Goal: Task Accomplishment & Management: Manage account settings

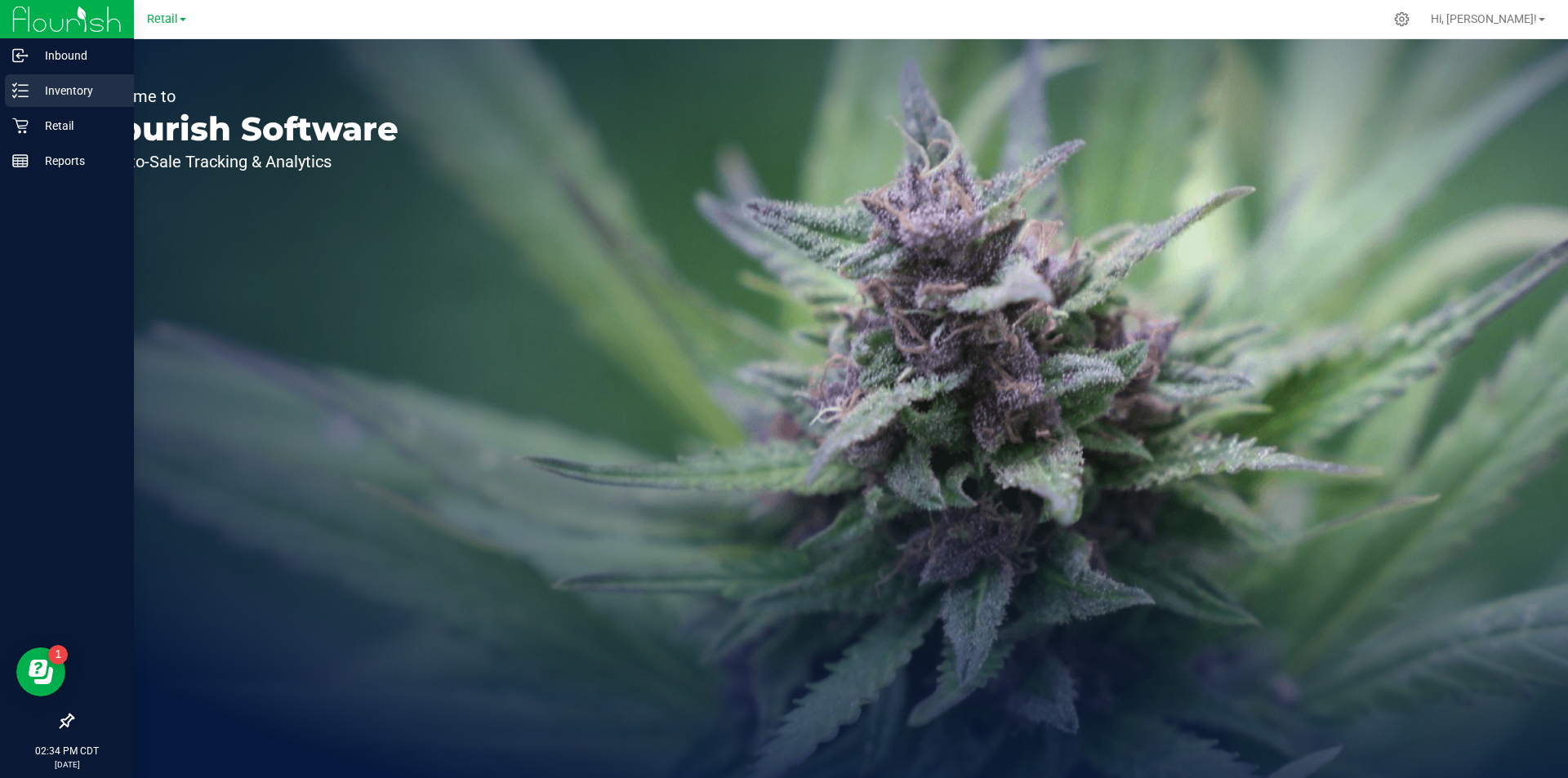
click at [90, 78] on div "Inventory" at bounding box center [69, 91] width 129 height 33
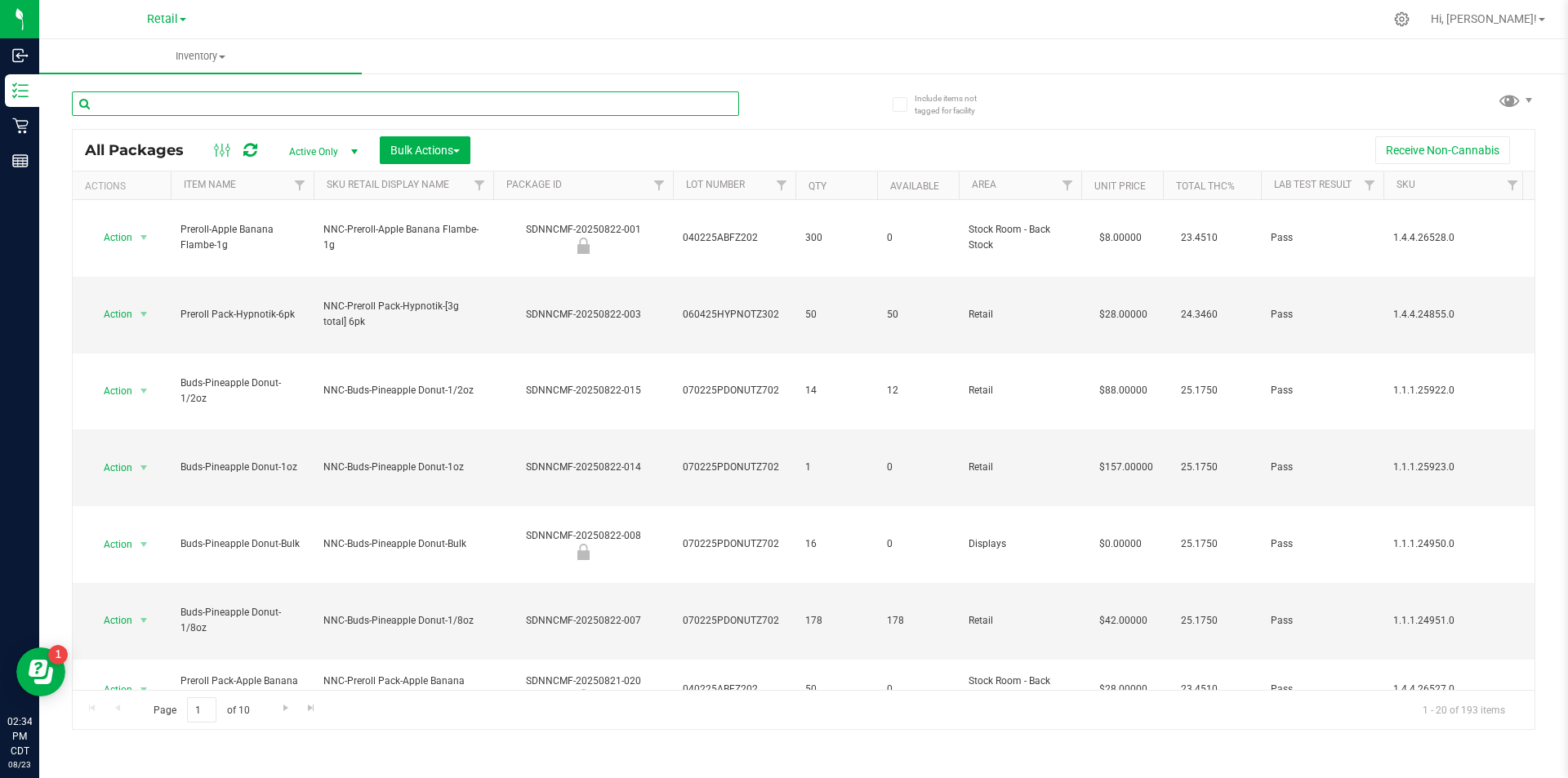
click at [339, 97] on input "text" at bounding box center [405, 104] width 667 height 24
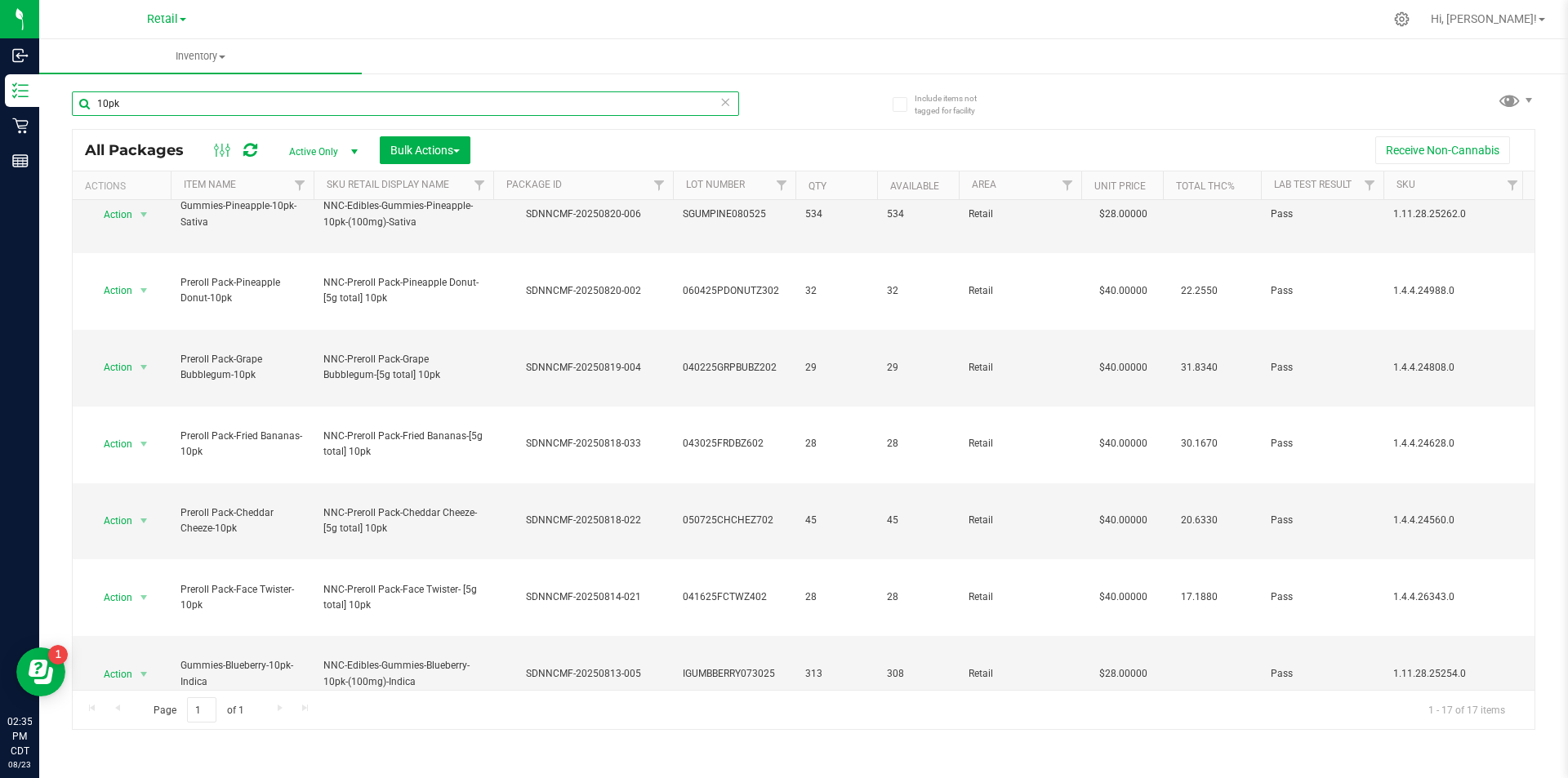
scroll to position [292, 0]
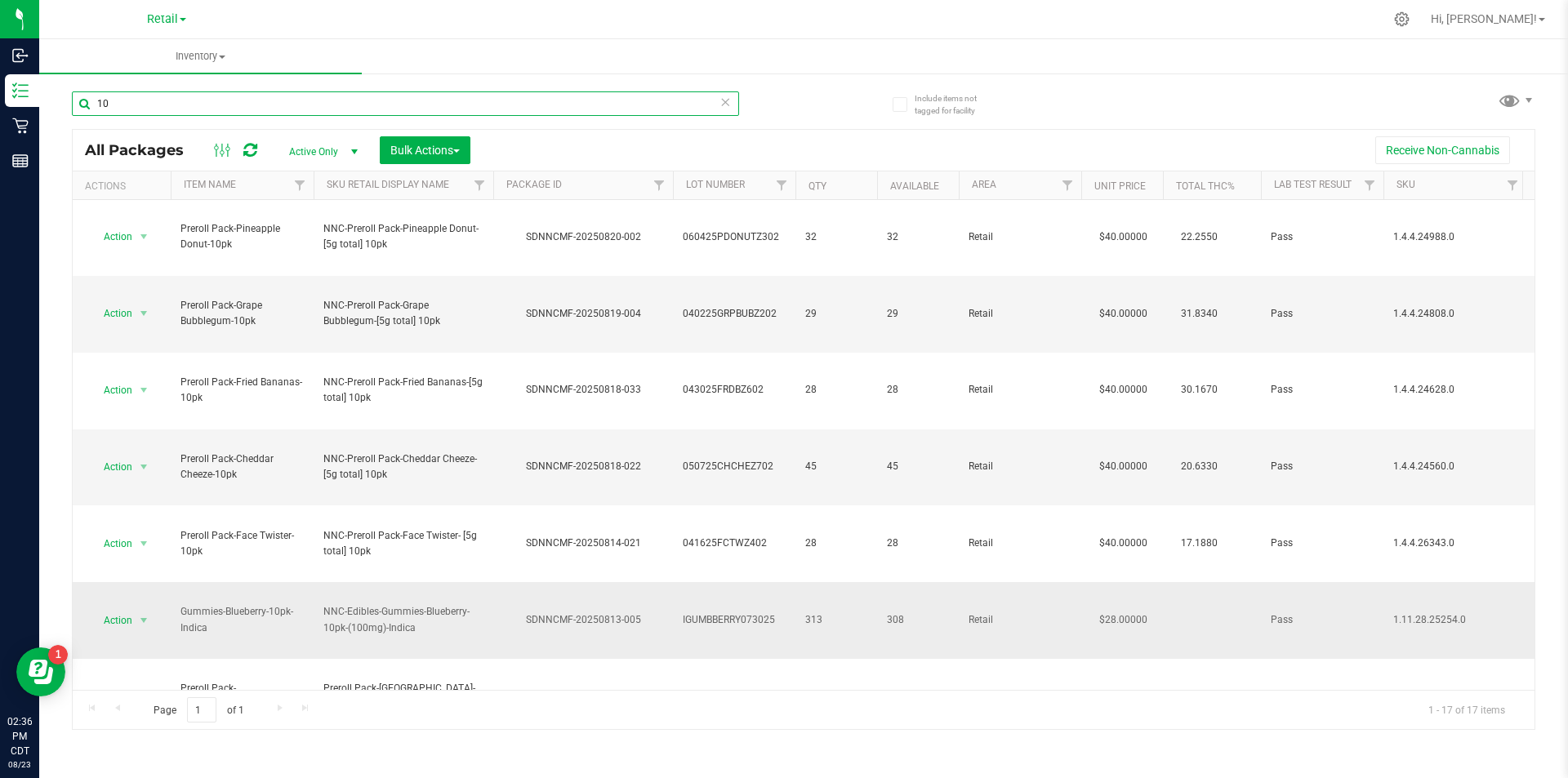
type input "1"
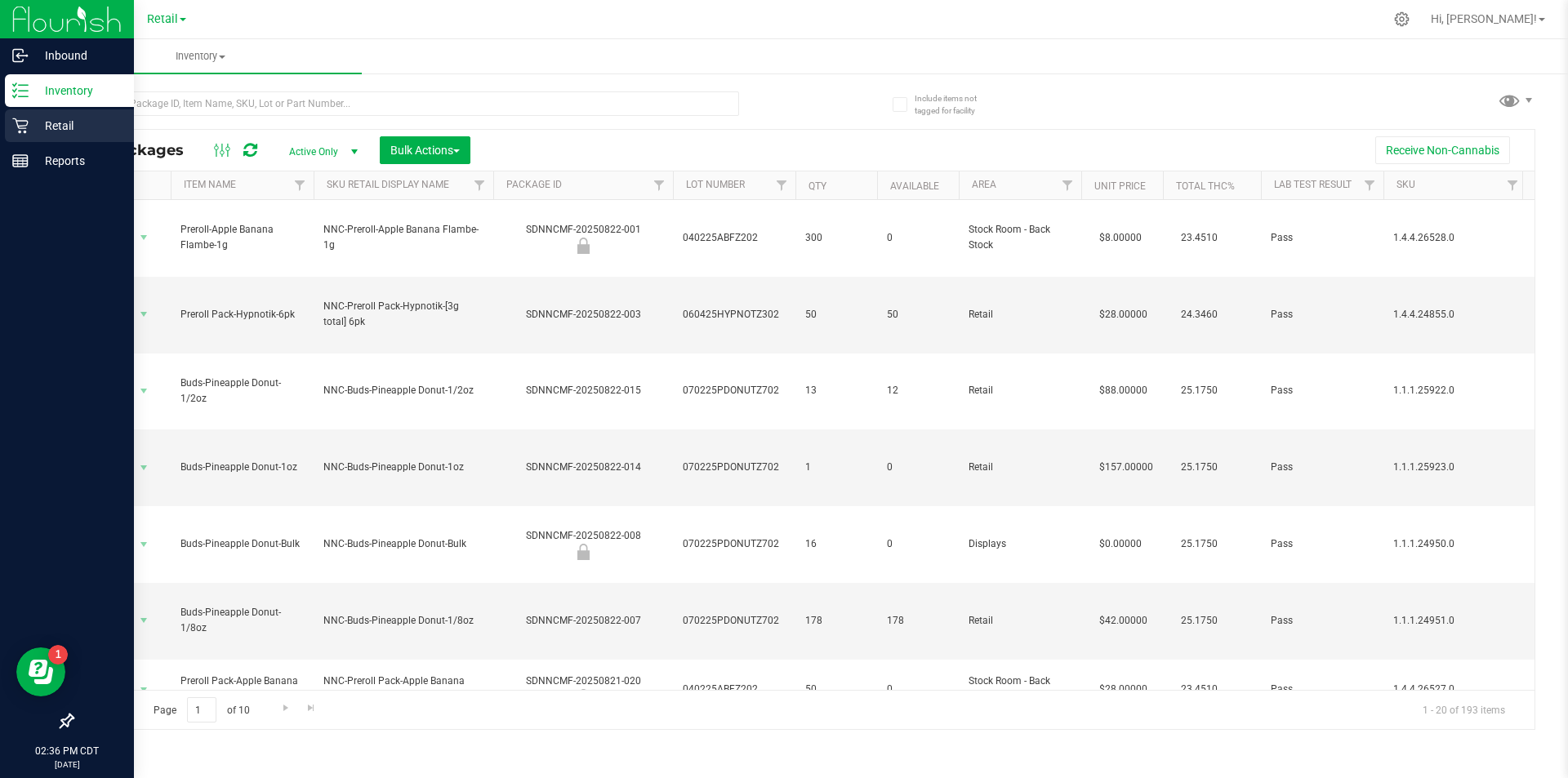
click at [111, 121] on p "Retail" at bounding box center [77, 125] width 98 height 20
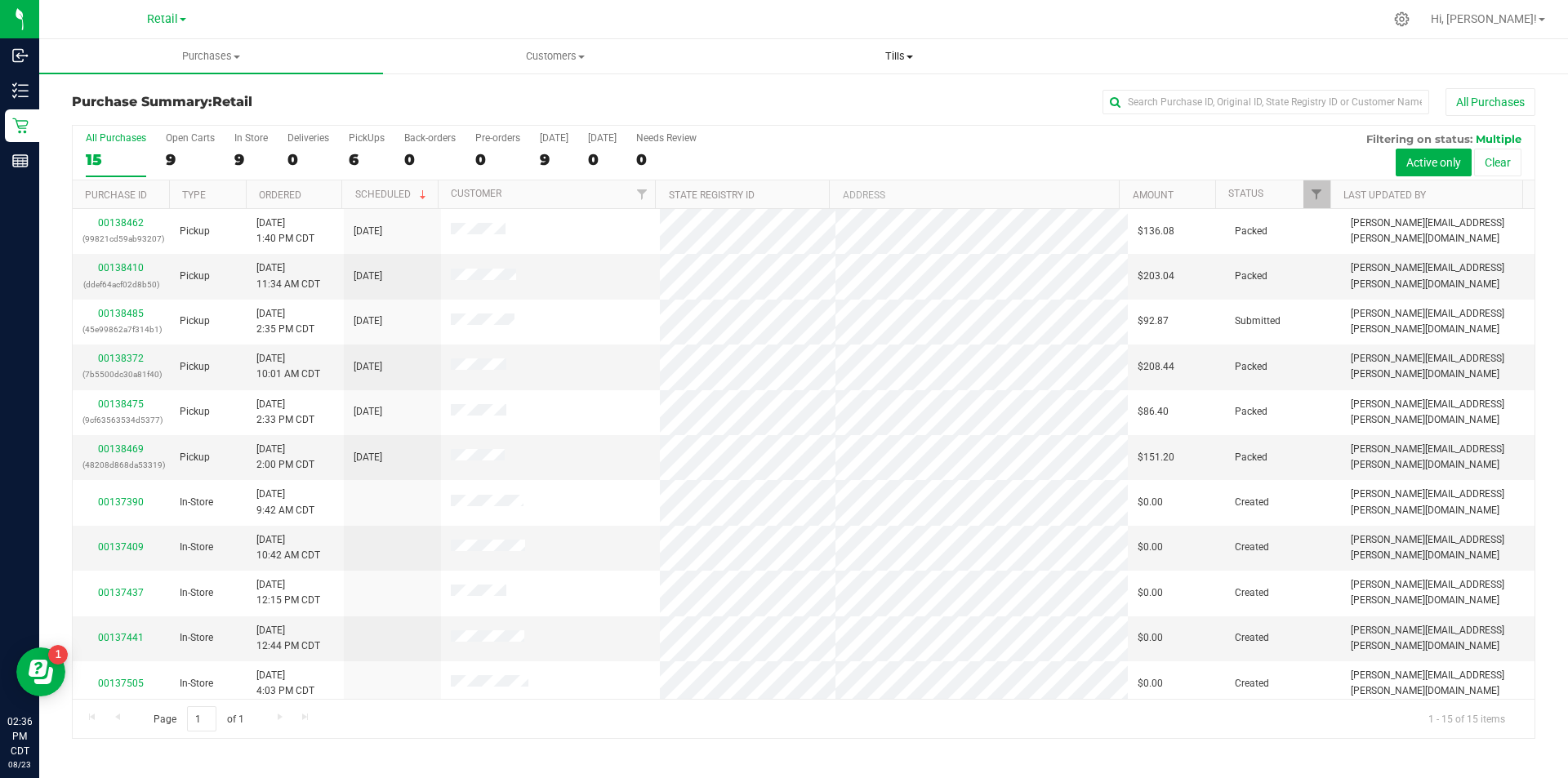
click at [896, 46] on uib-tab-heading "Tills Manage tills" at bounding box center [898, 56] width 342 height 33
click at [805, 104] on span "Manage tills" at bounding box center [782, 98] width 111 height 14
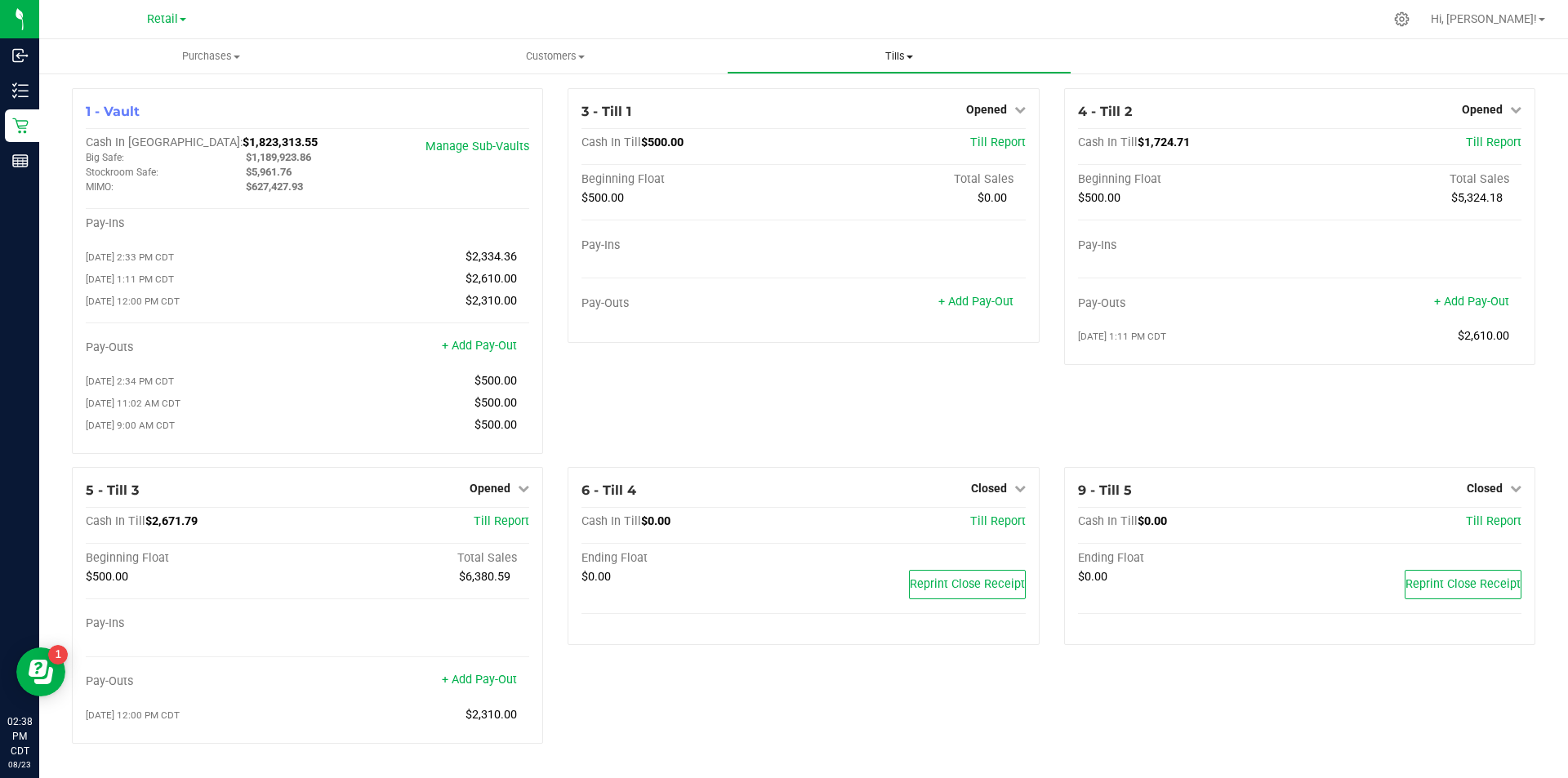
click at [906, 61] on span "Tills" at bounding box center [898, 56] width 342 height 15
click at [822, 99] on span "Manage tills" at bounding box center [782, 98] width 111 height 14
click at [986, 495] on span "Closed" at bounding box center [989, 488] width 36 height 13
click at [983, 528] on link "Open Till" at bounding box center [988, 522] width 43 height 13
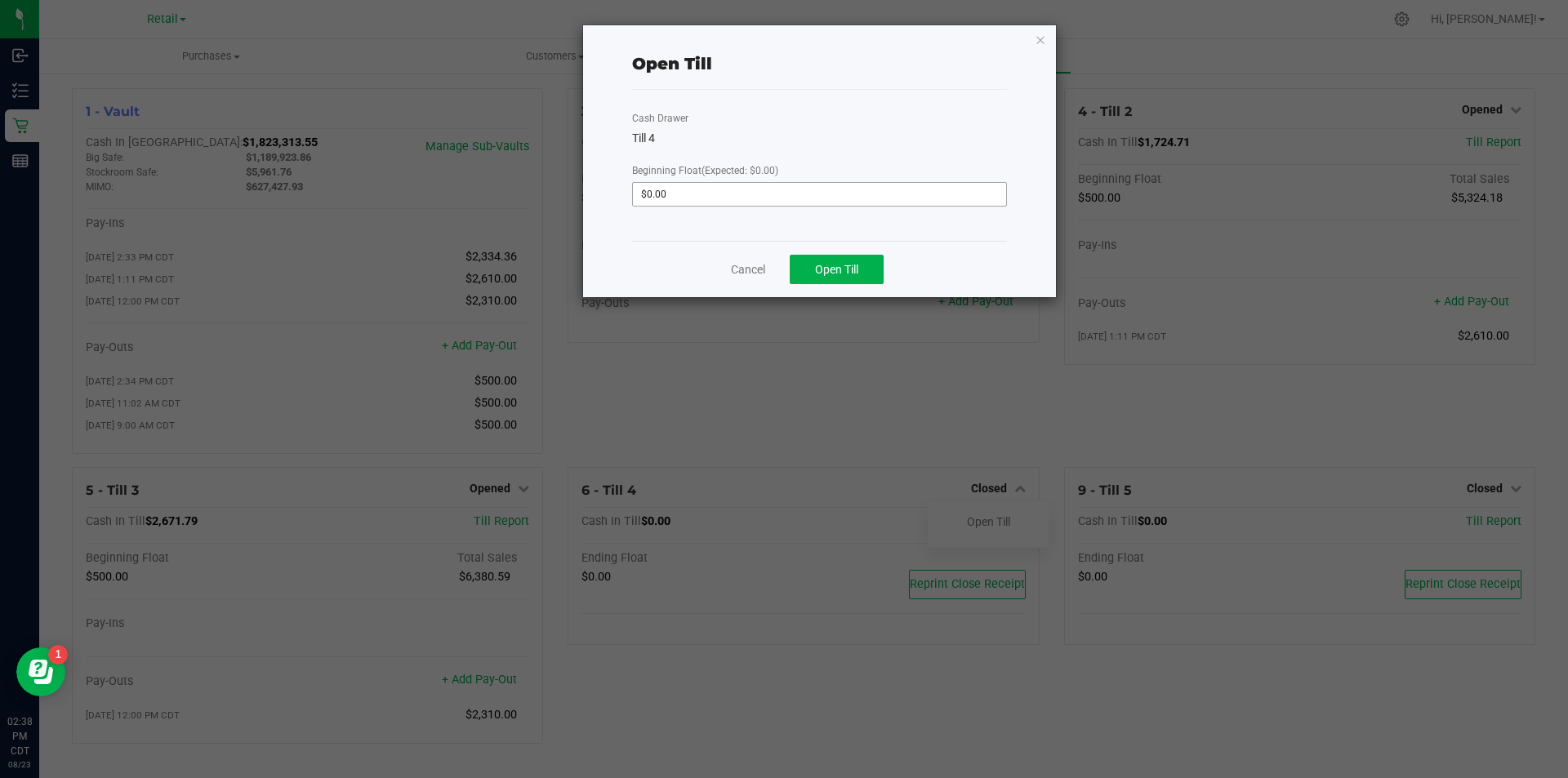
click at [736, 193] on input "$0.00" at bounding box center [820, 194] width 373 height 22
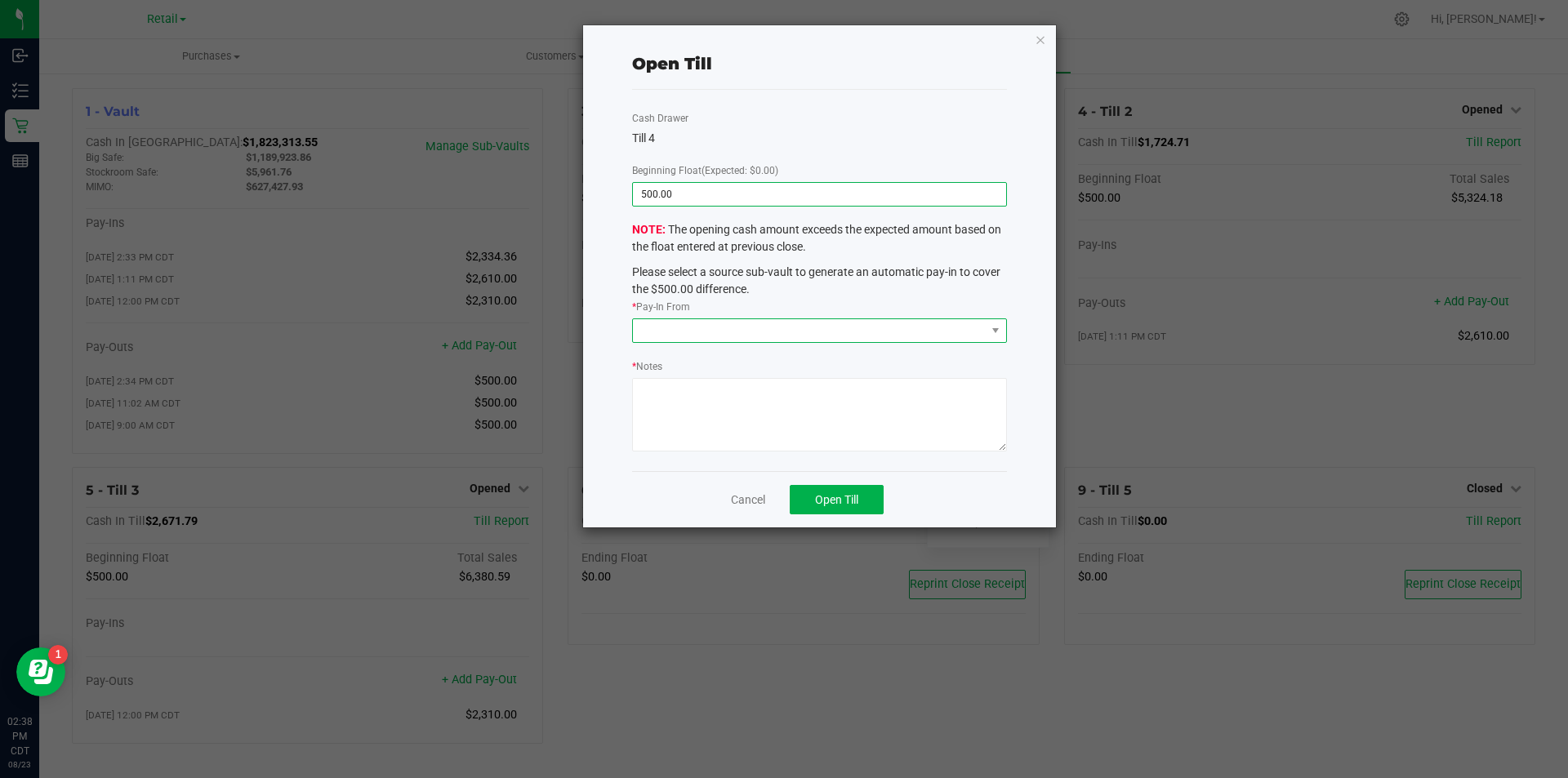
click at [737, 334] on span at bounding box center [809, 331] width 352 height 22
type input "$500.00"
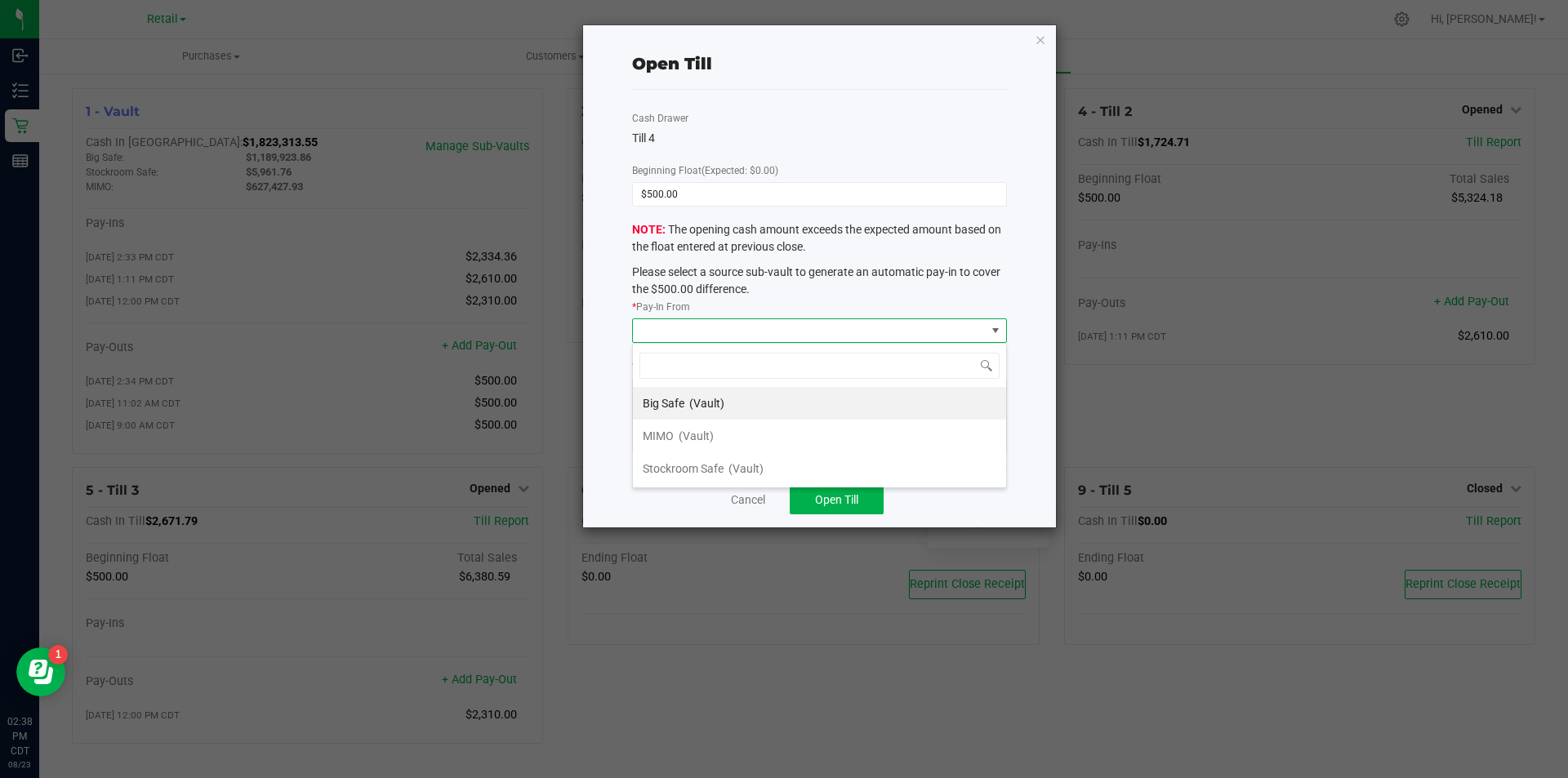
scroll to position [24, 374]
click at [697, 437] on span "(Vault)" at bounding box center [696, 435] width 35 height 13
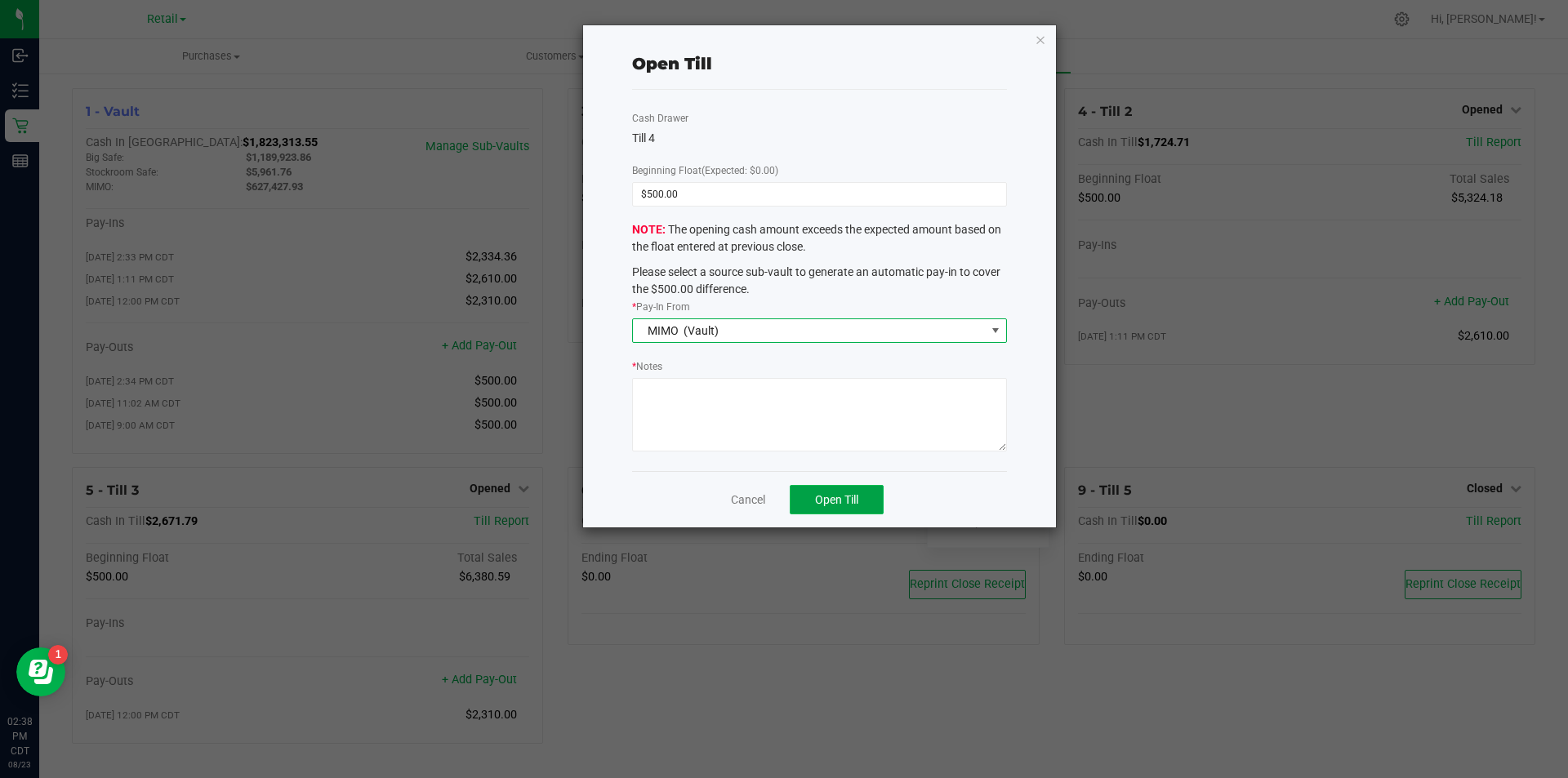
click at [831, 499] on span "Open Till" at bounding box center [837, 499] width 43 height 13
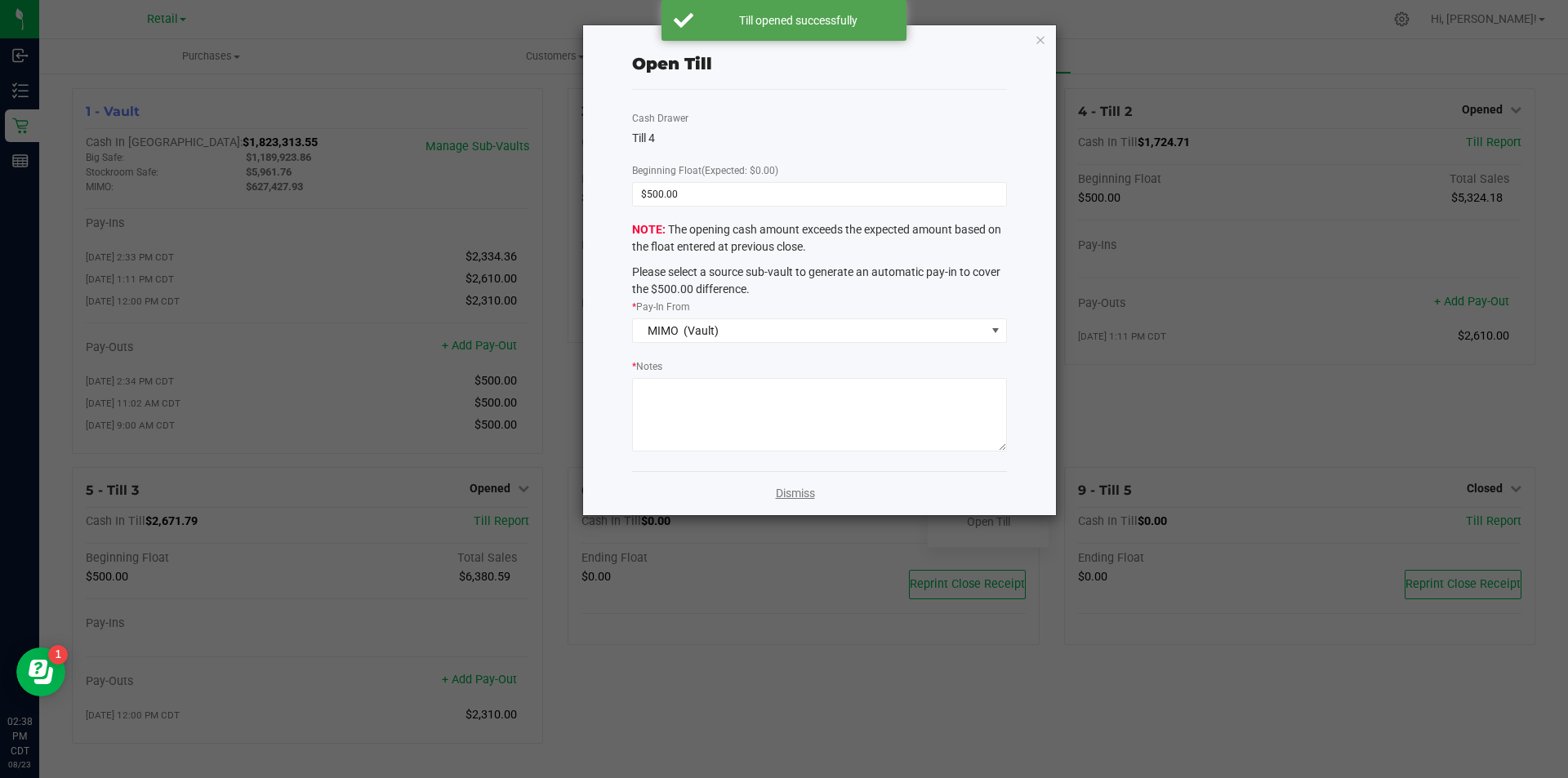
click at [809, 497] on link "Dismiss" at bounding box center [795, 494] width 39 height 17
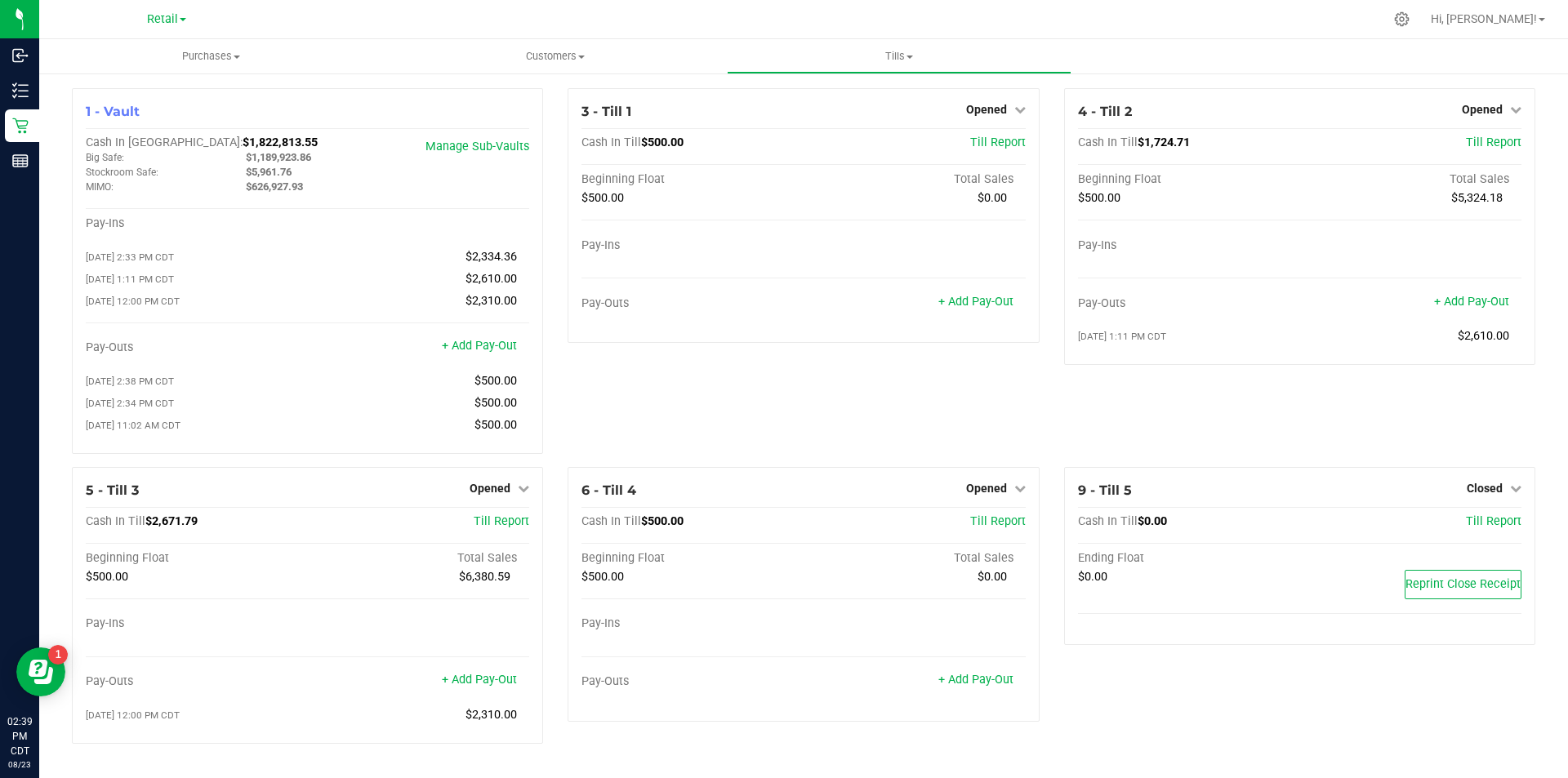
click at [27, 19] on div at bounding box center [19, 19] width 39 height 39
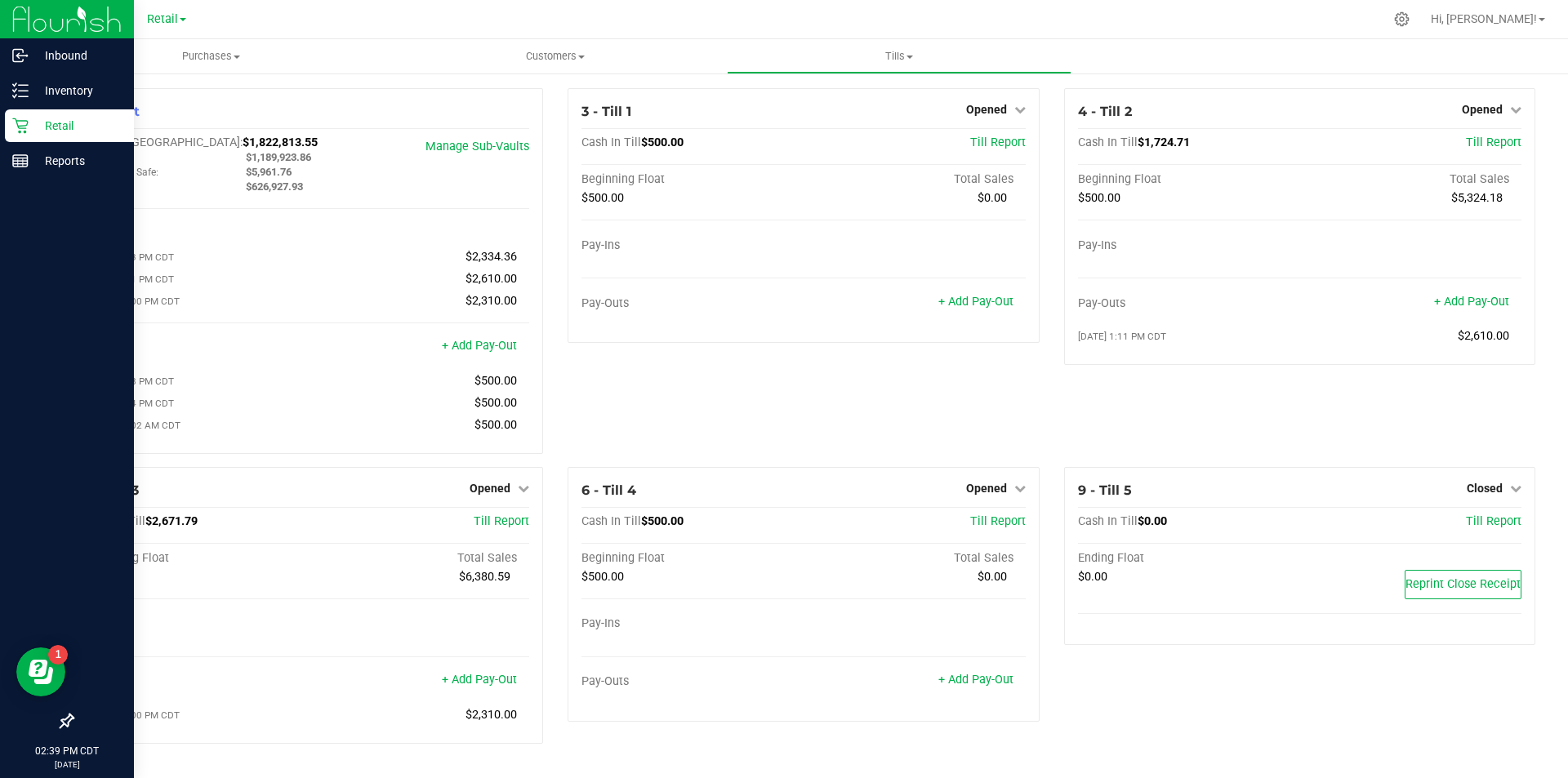
click at [62, 124] on p "Retail" at bounding box center [77, 125] width 98 height 20
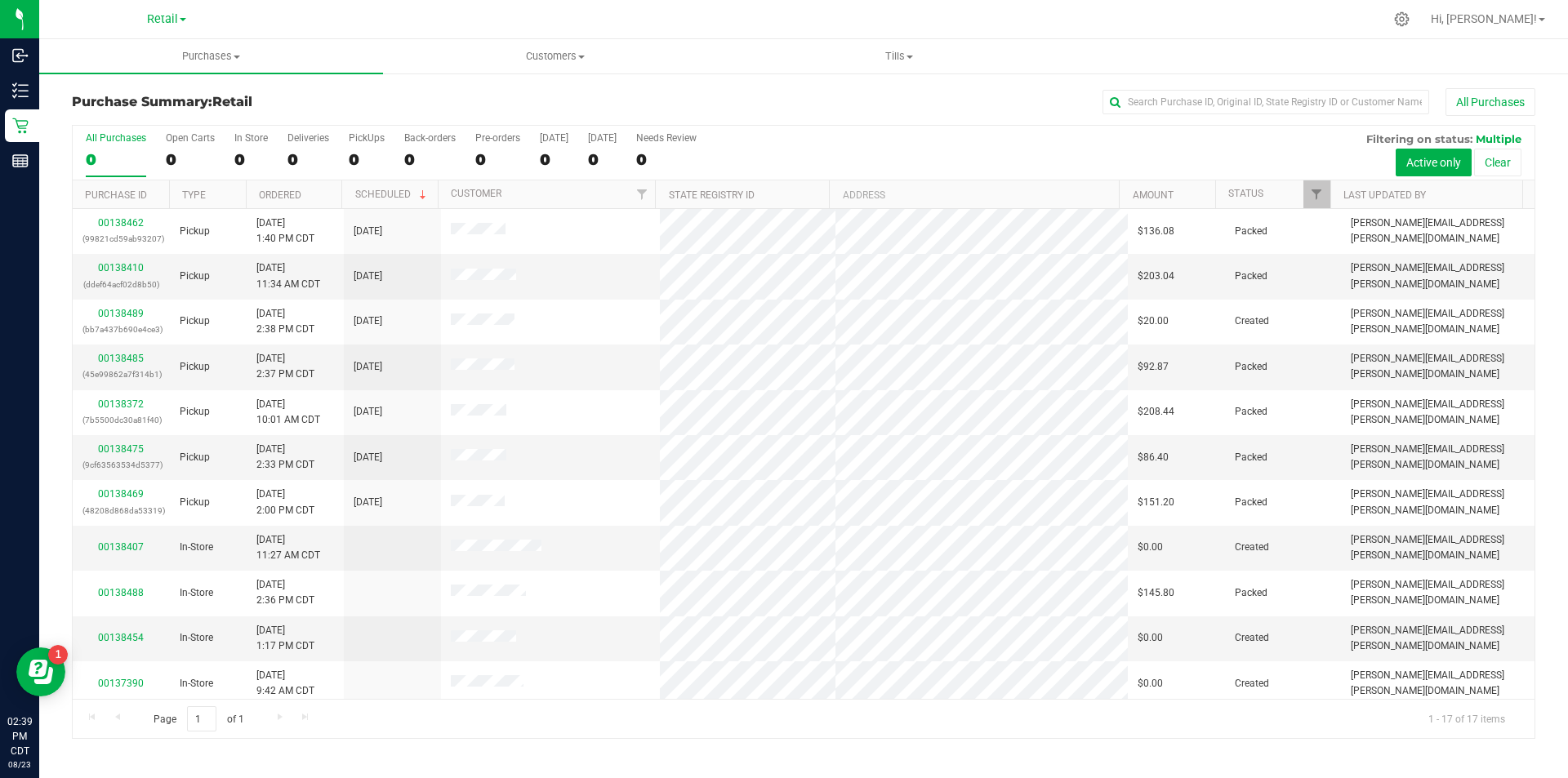
click at [267, 22] on div "Retail" at bounding box center [167, 19] width 238 height 25
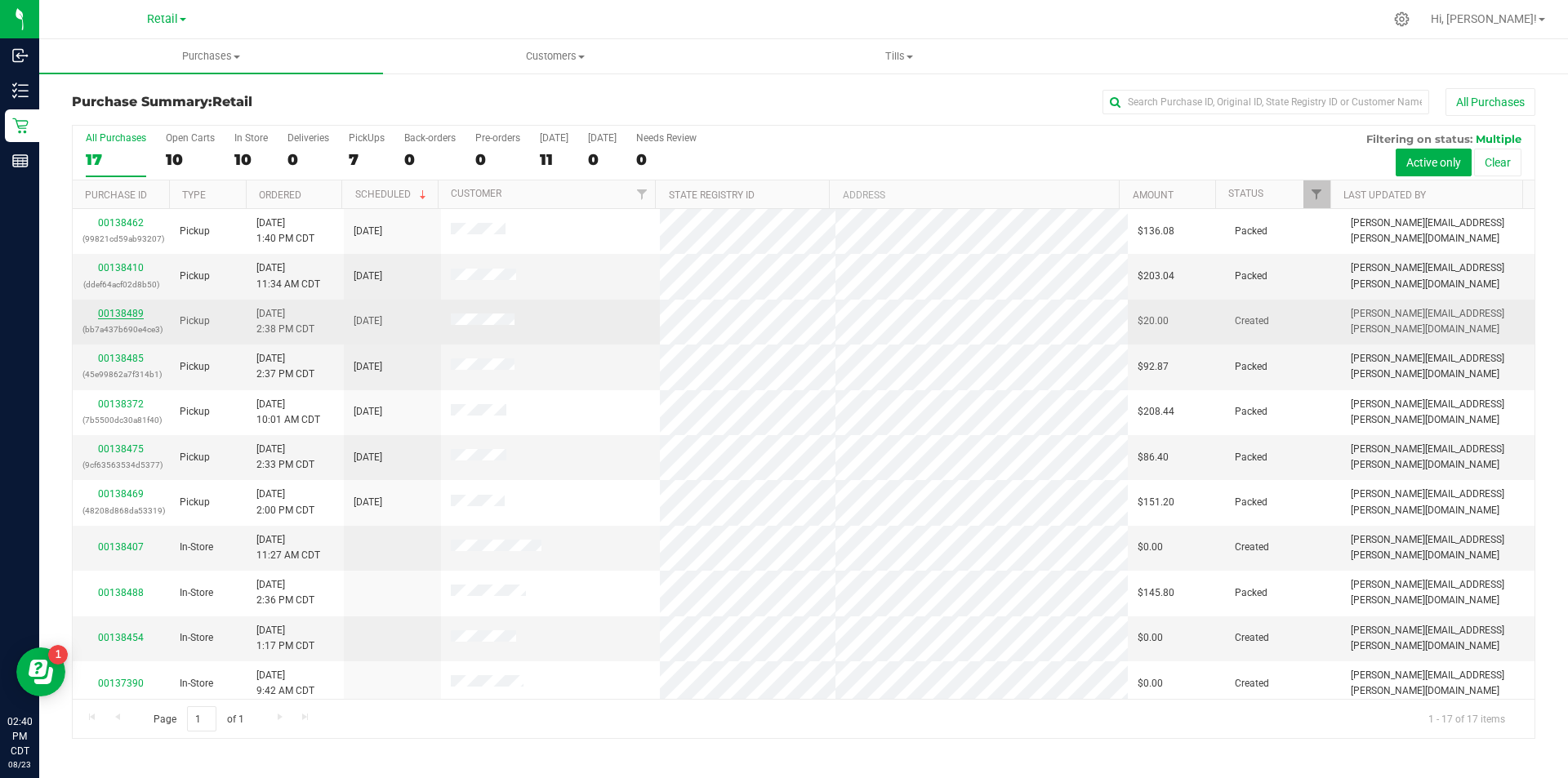
click at [124, 314] on link "00138489" at bounding box center [120, 313] width 46 height 11
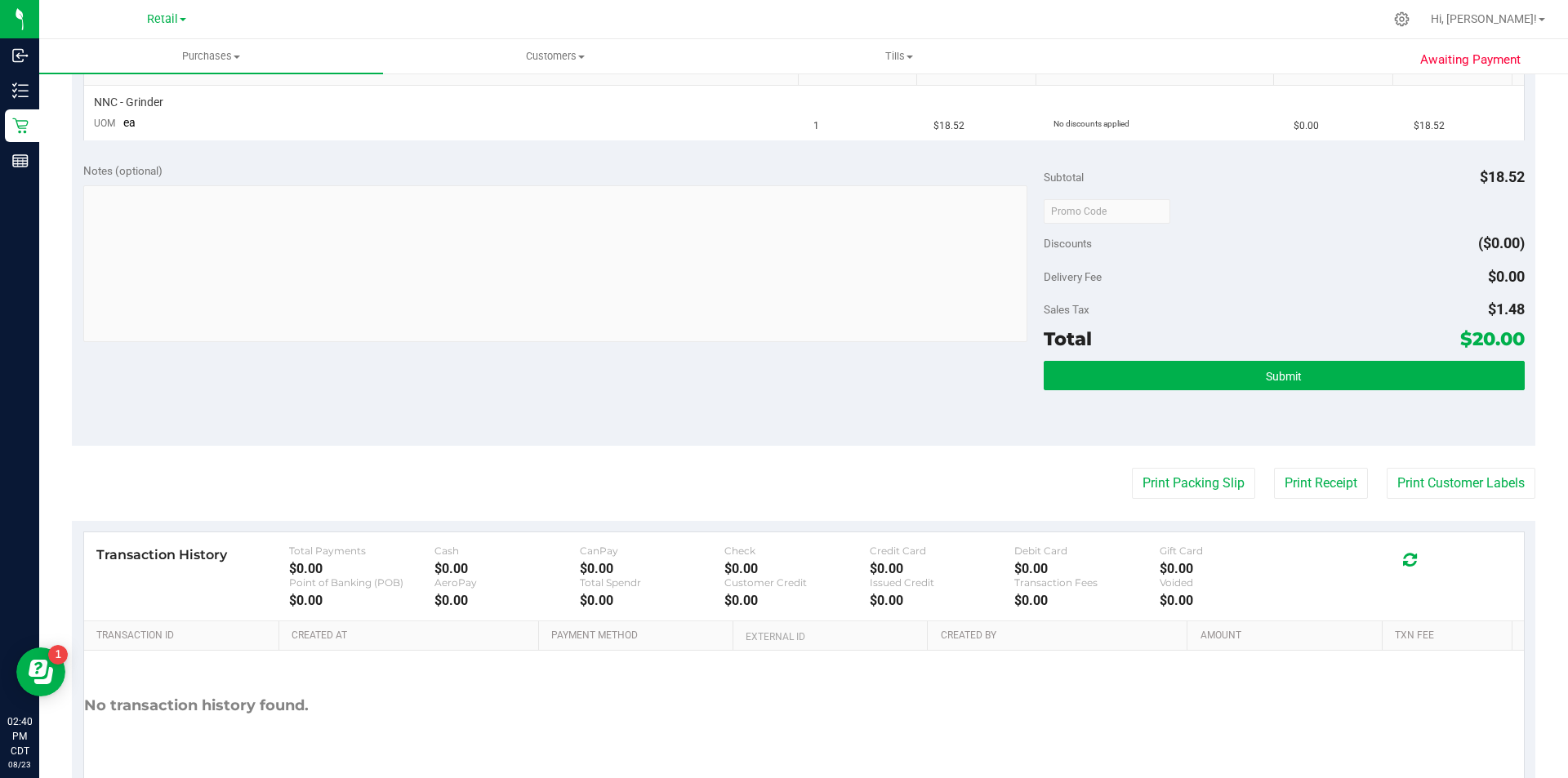
scroll to position [453, 0]
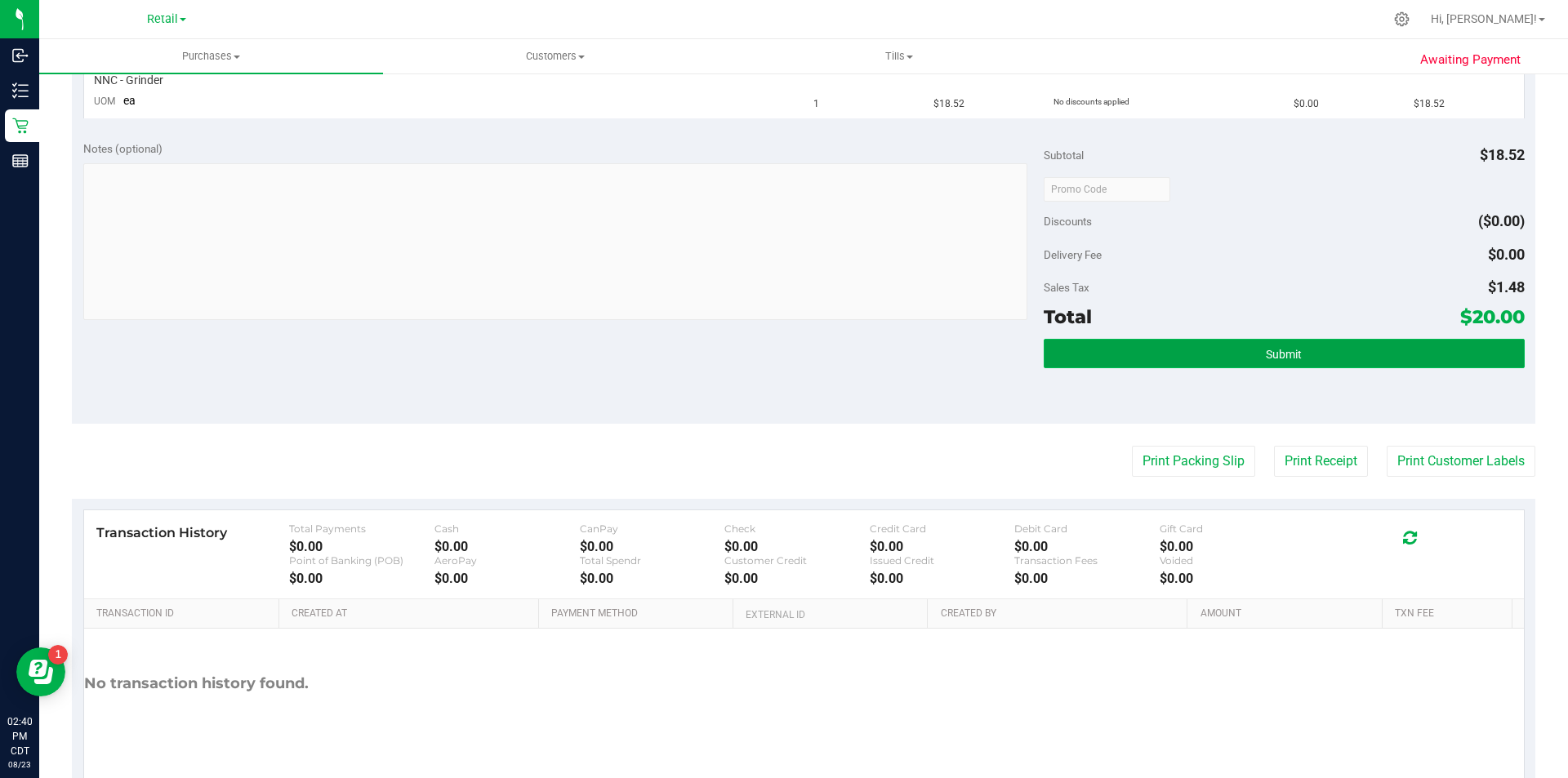
click at [1275, 352] on span "Submit" at bounding box center [1285, 354] width 36 height 13
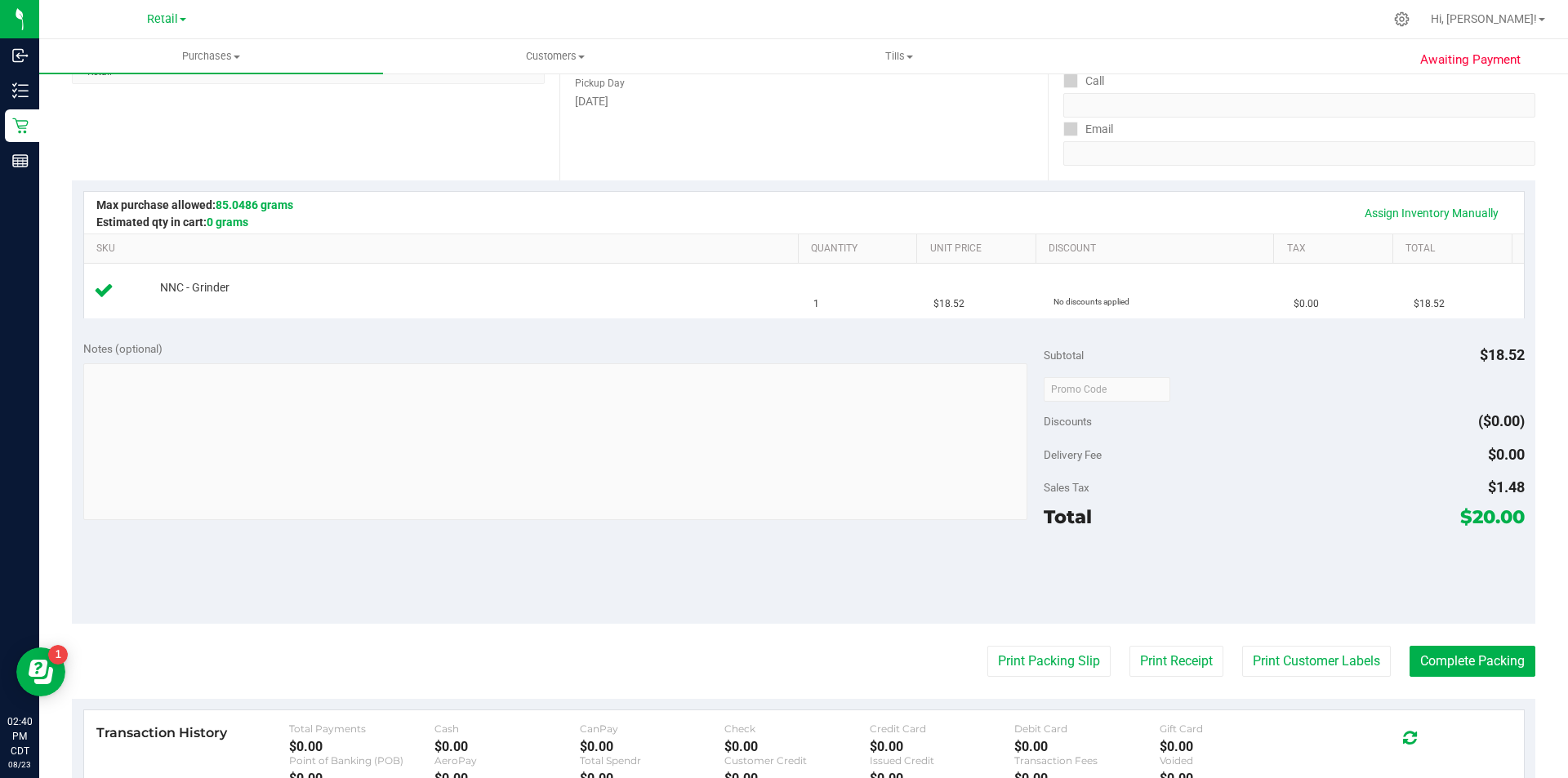
scroll to position [244, 0]
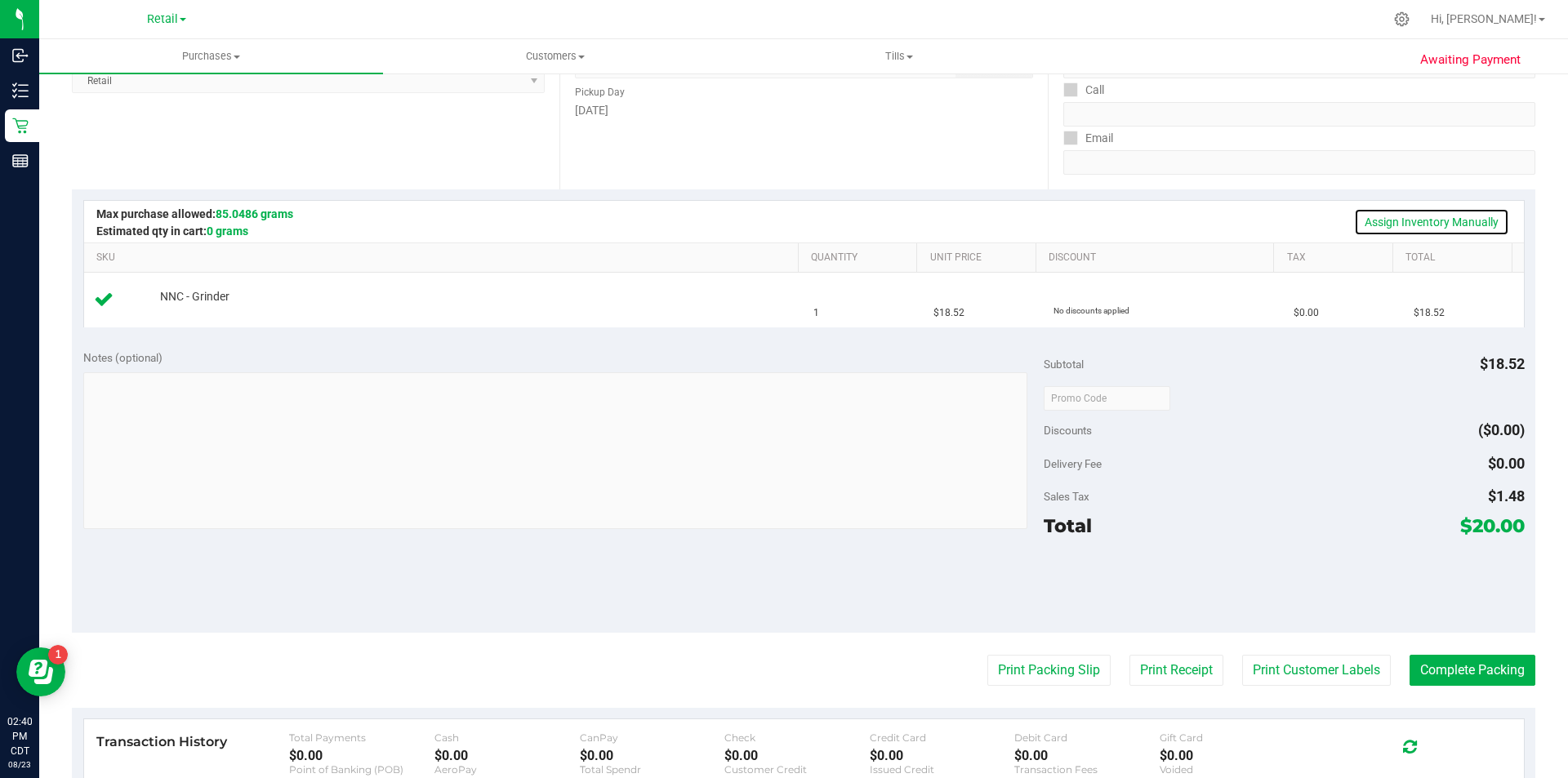
click at [1411, 217] on link "Assign Inventory Manually" at bounding box center [1432, 222] width 156 height 28
click at [200, 299] on span "NNC - Grinder" at bounding box center [194, 297] width 69 height 16
click at [220, 300] on span "NNC - Grinder" at bounding box center [194, 297] width 69 height 16
click at [105, 307] on icon at bounding box center [104, 299] width 20 height 20
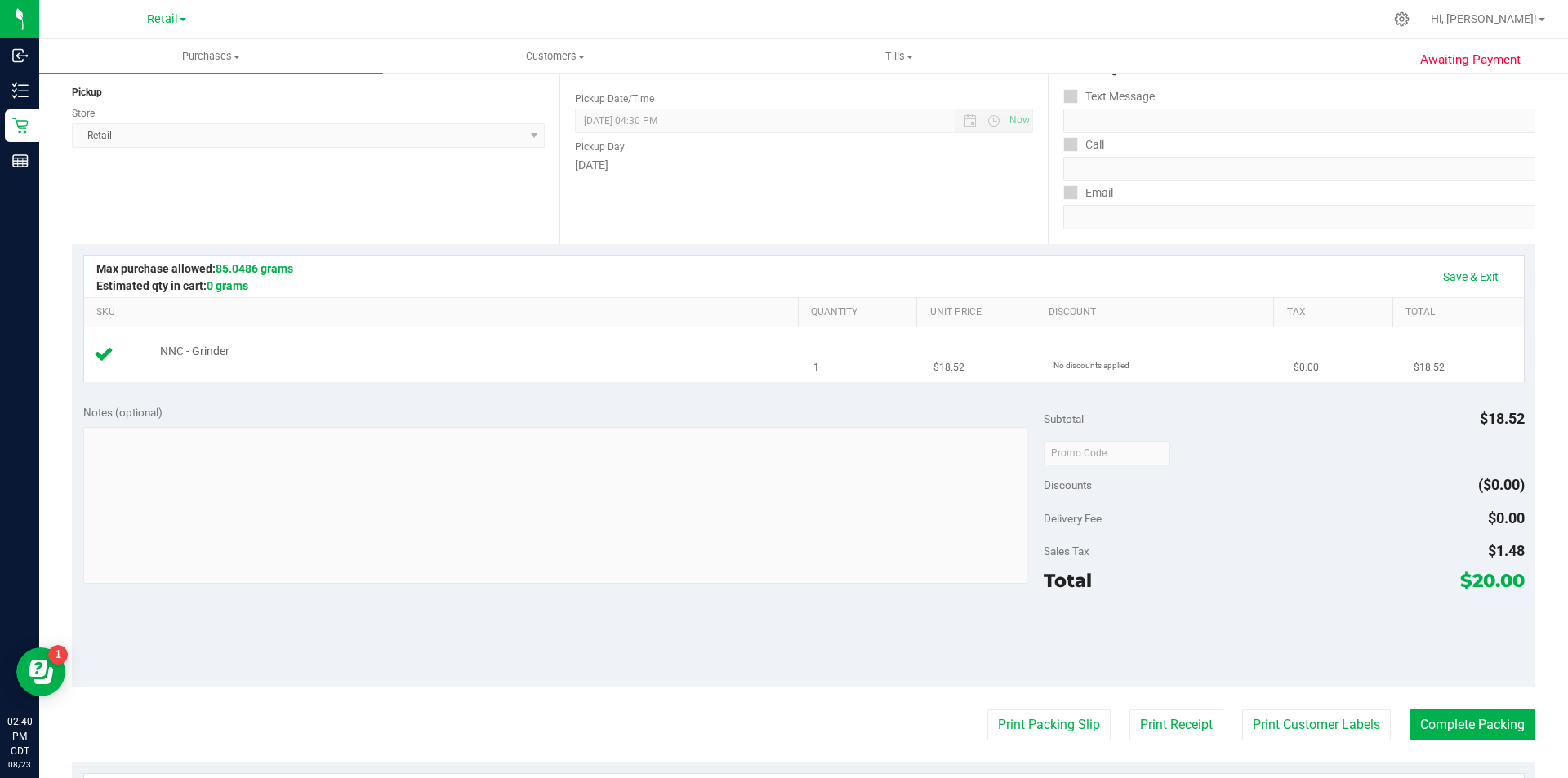
scroll to position [149, 0]
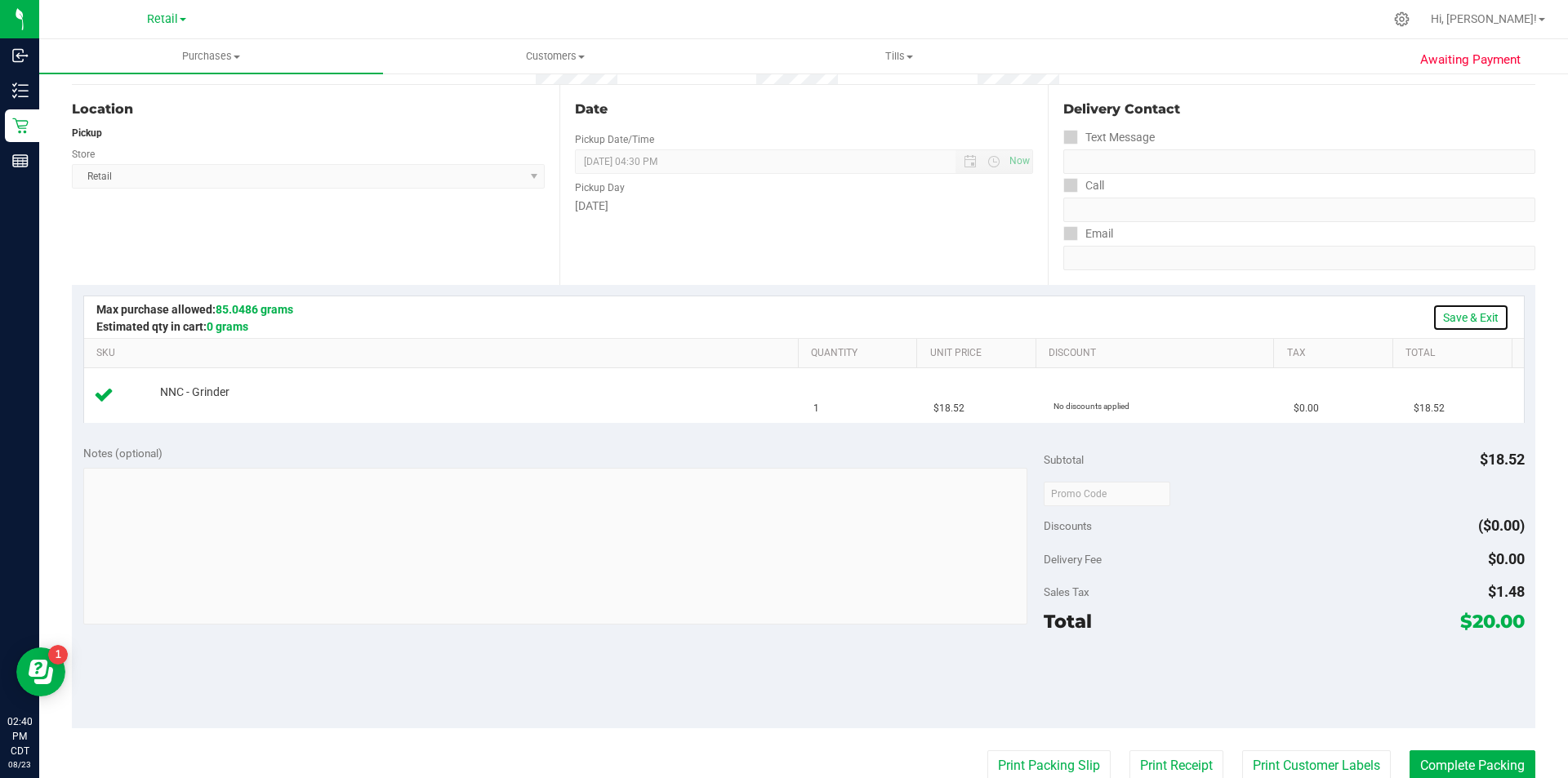
click at [1463, 309] on link "Save & Exit" at bounding box center [1470, 318] width 77 height 28
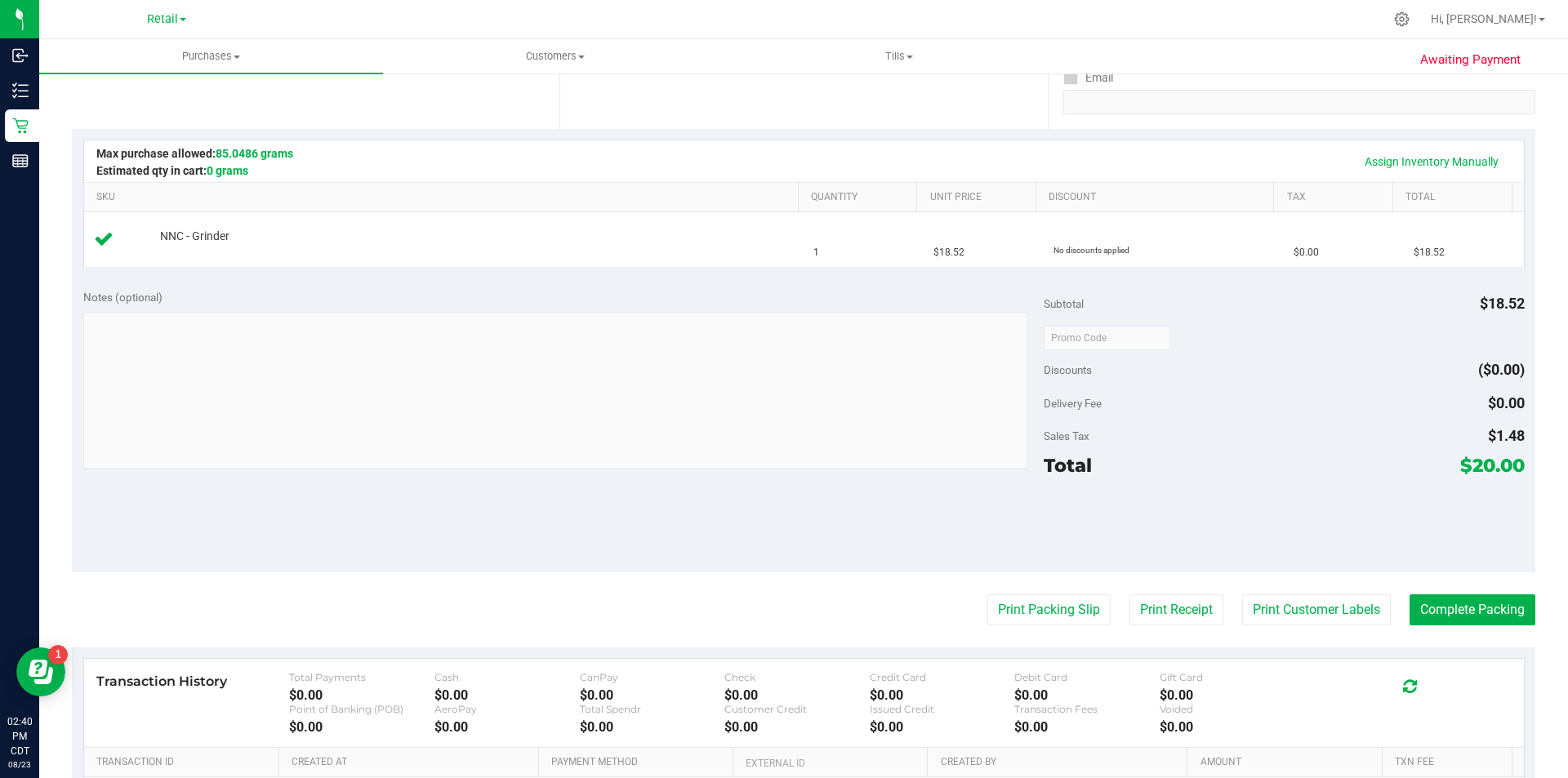
scroll to position [331, 0]
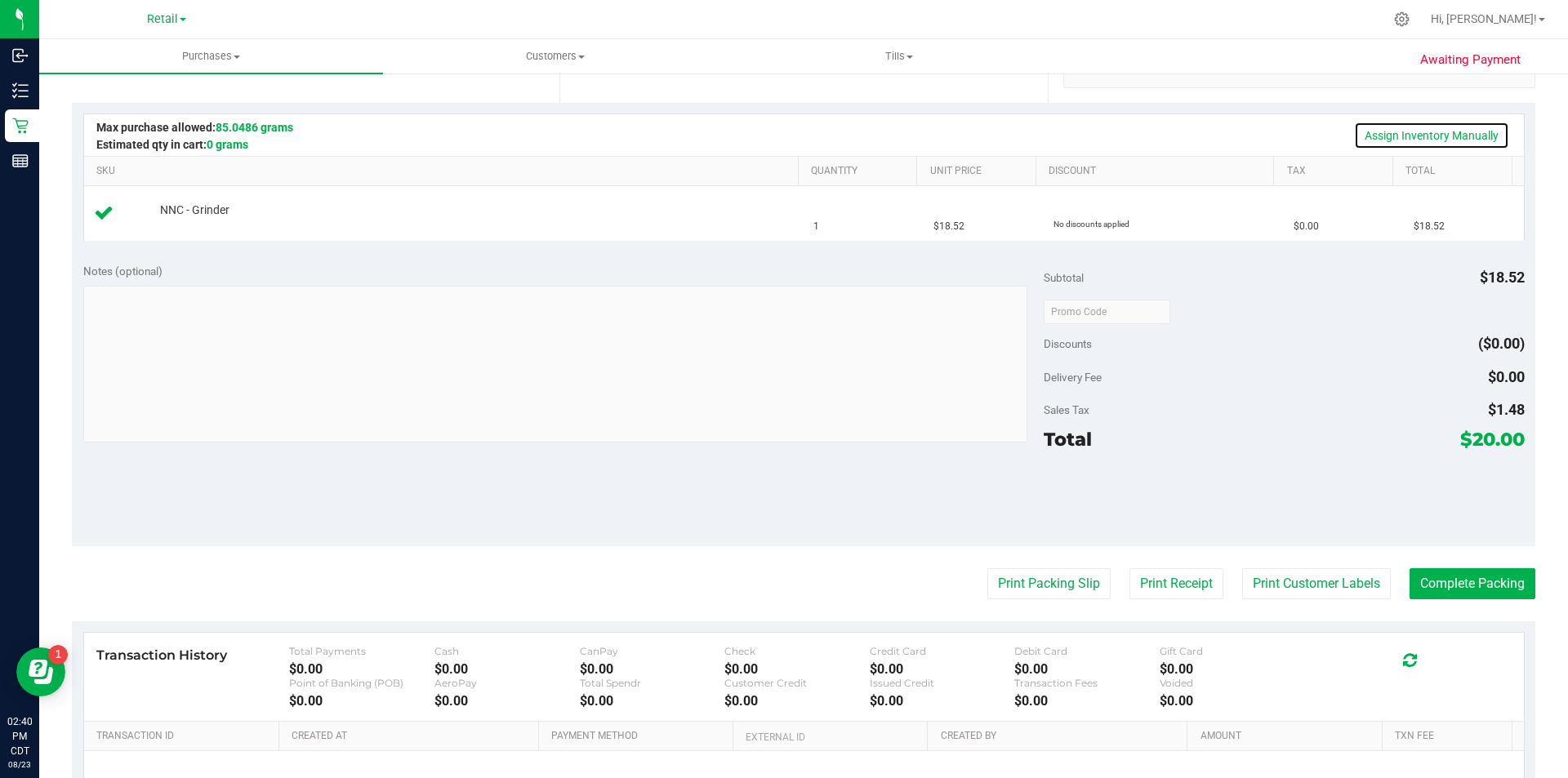
click at [1437, 135] on link "Assign Inventory Manually" at bounding box center [1432, 136] width 156 height 28
click at [1463, 136] on link "Save & Exit" at bounding box center [1470, 136] width 77 height 28
click at [1440, 136] on link "Assign Inventory Manually" at bounding box center [1432, 136] width 156 height 28
click at [1461, 135] on link "Save & Exit" at bounding box center [1470, 136] width 77 height 28
click at [1284, 584] on button "Print Customer Labels" at bounding box center [1317, 584] width 149 height 31
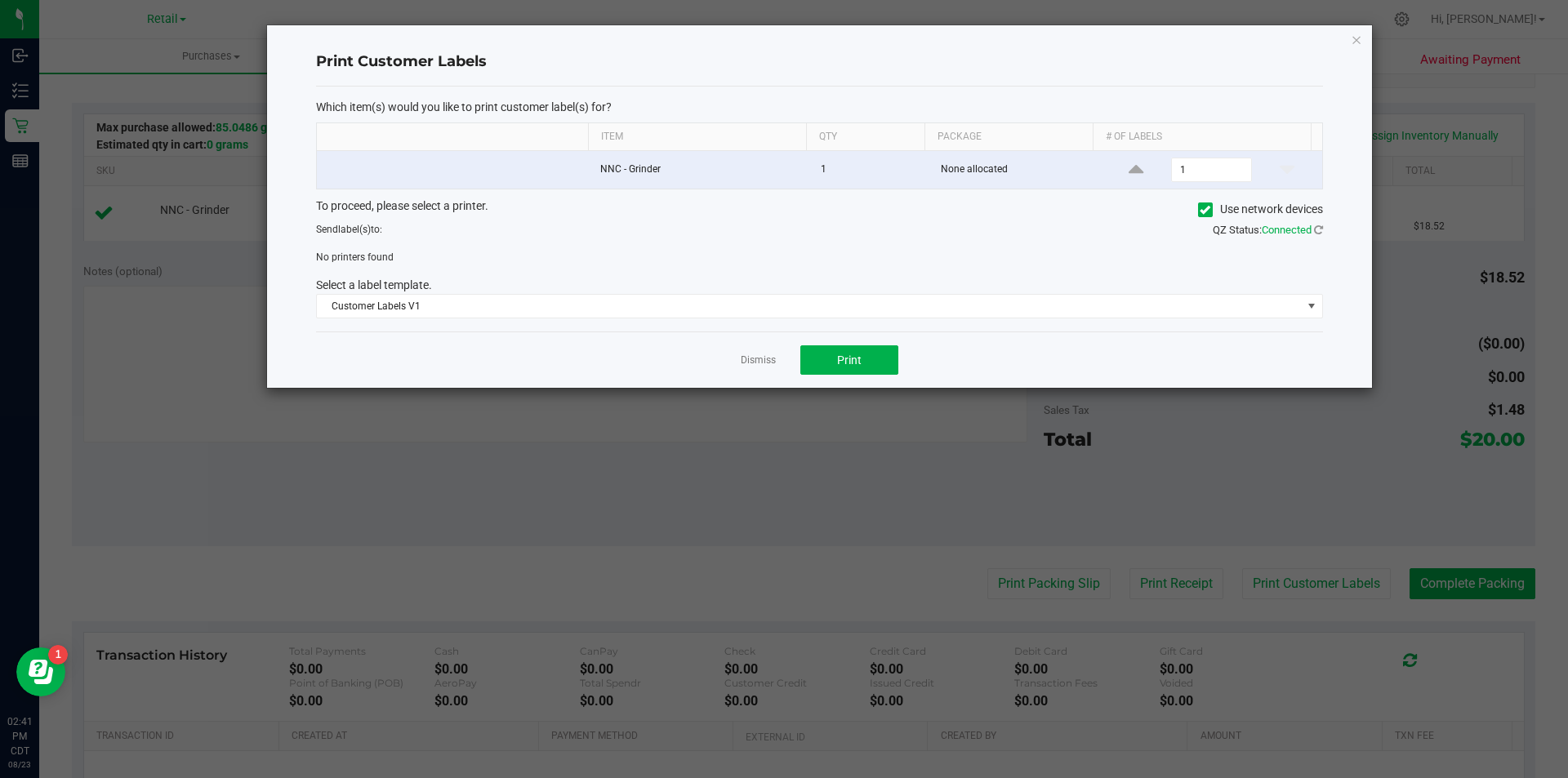
click at [1203, 210] on icon at bounding box center [1205, 210] width 10 height 0
click at [0, 0] on input "Use network devices" at bounding box center [0, 0] width 0 height 0
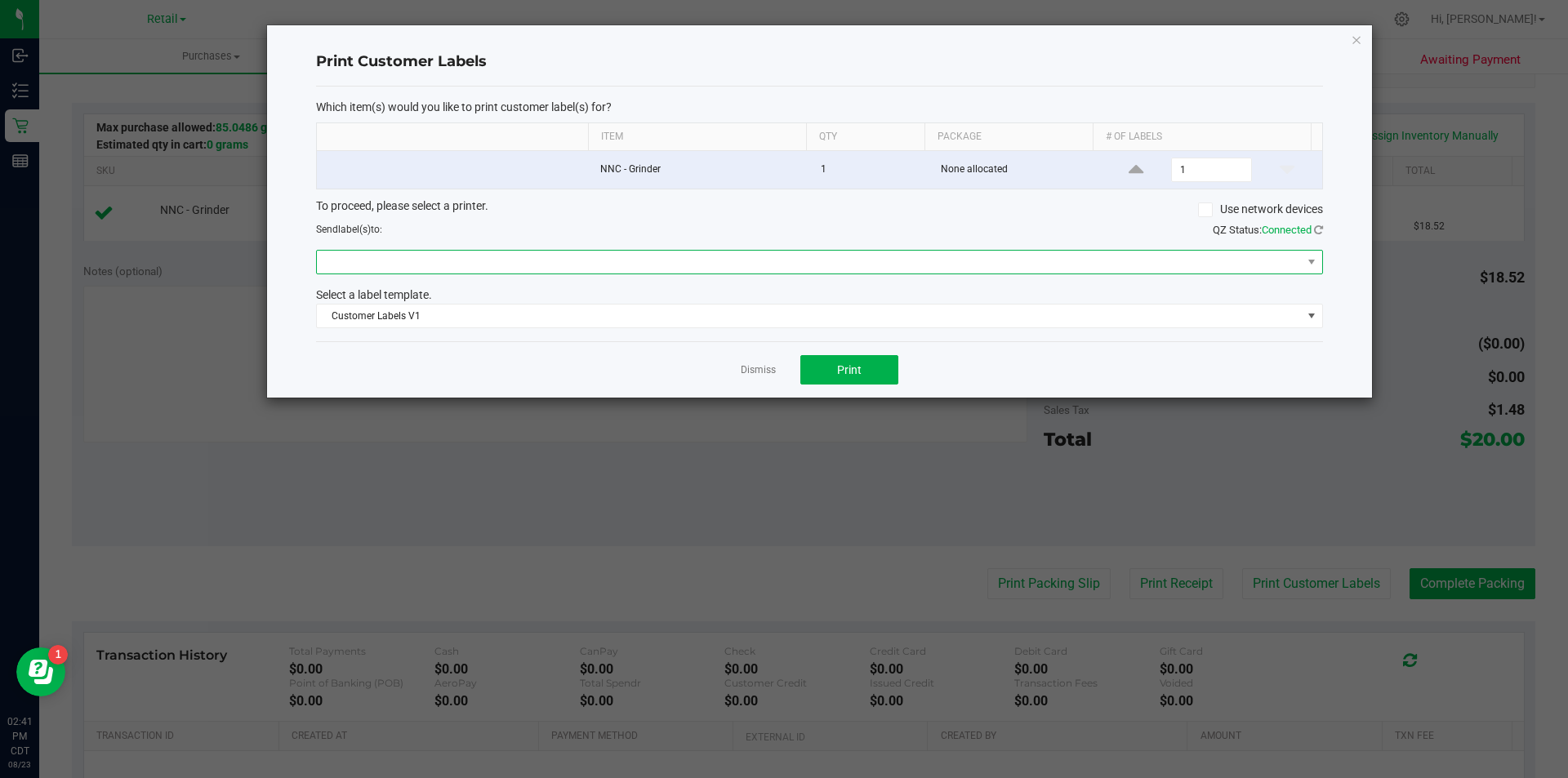
click at [1085, 269] on span at bounding box center [809, 262] width 985 height 22
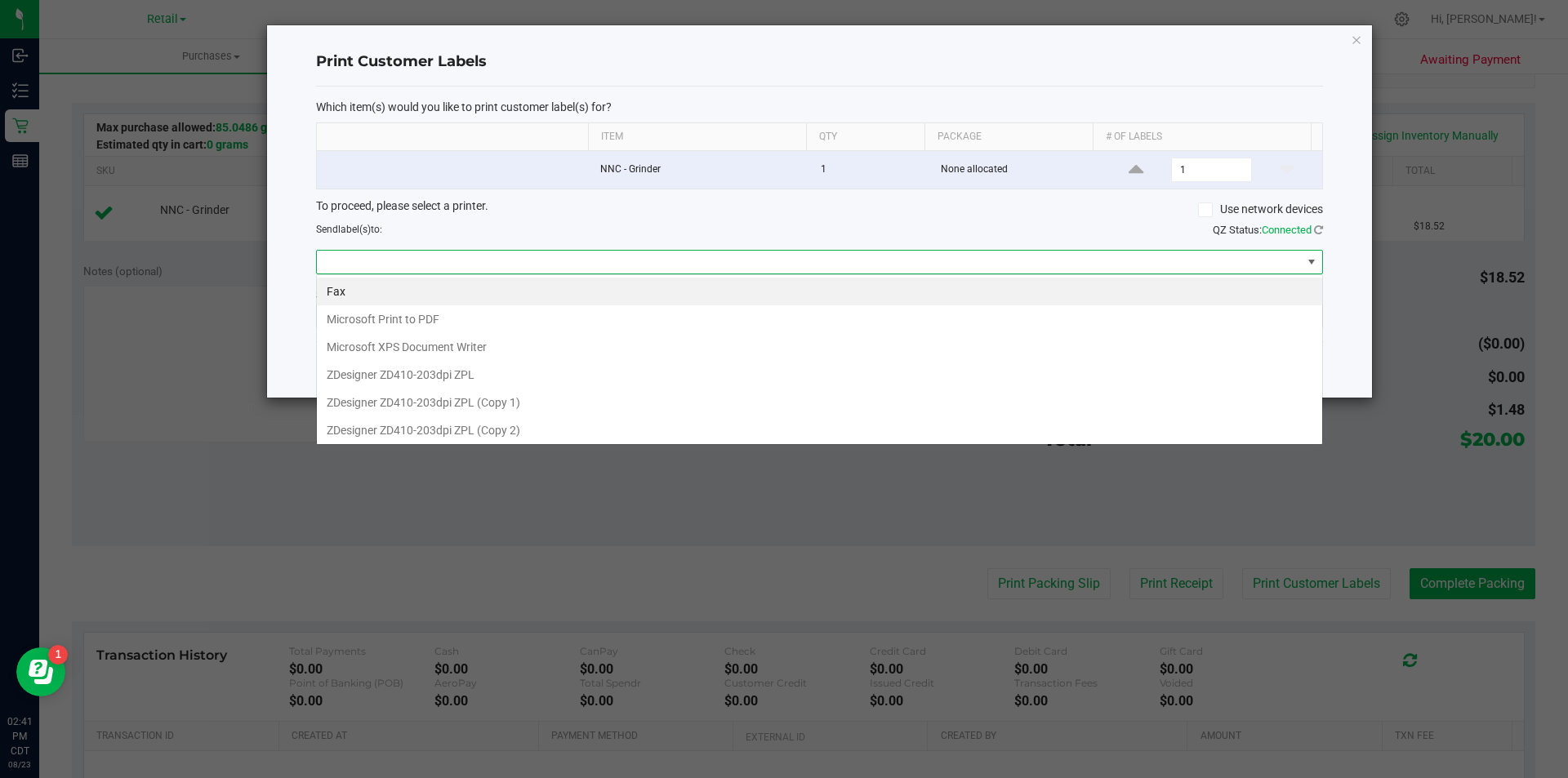
scroll to position [24, 1006]
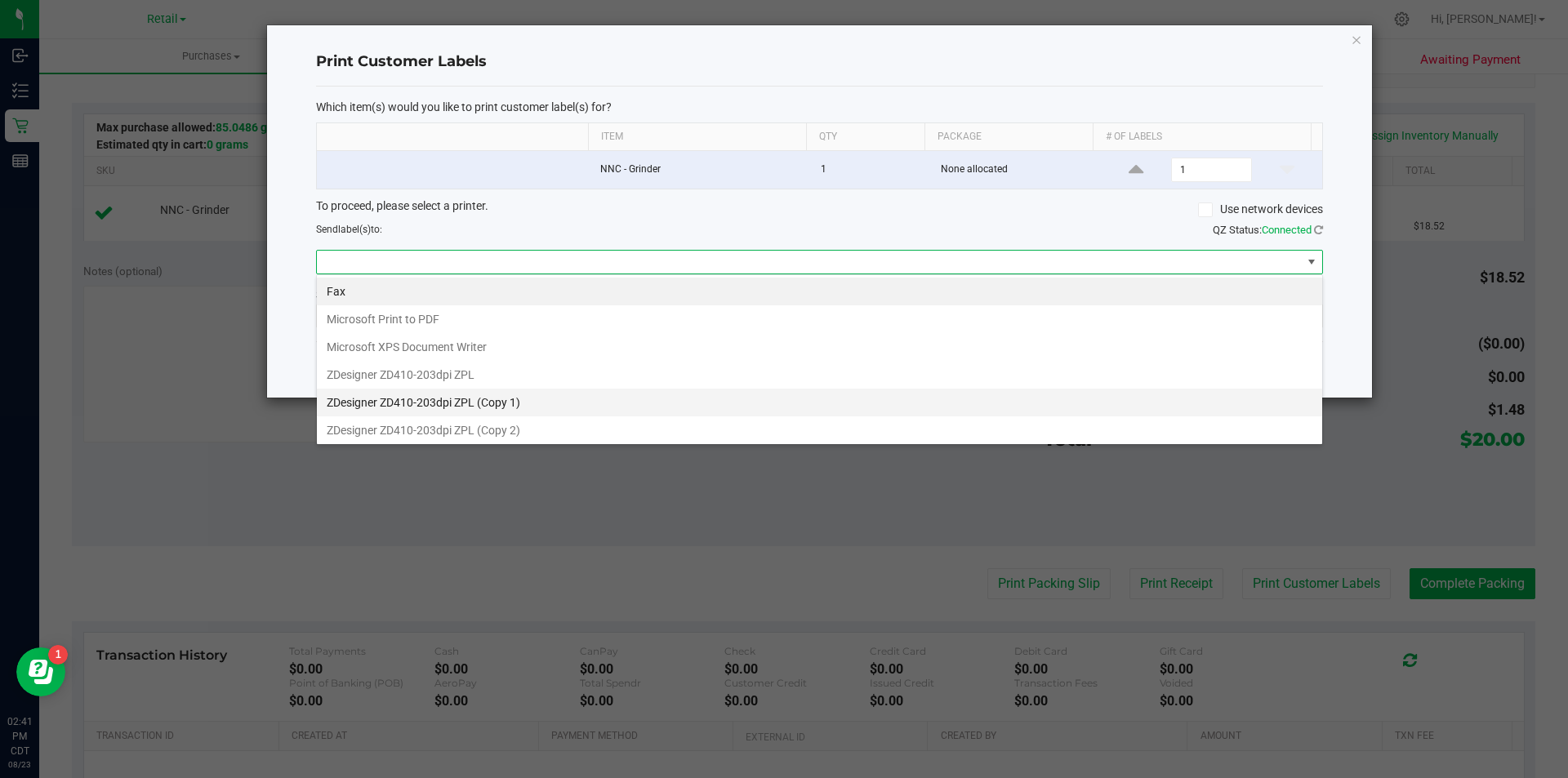
click at [515, 402] on 1\) "ZDesigner ZD410-203dpi ZPL (Copy 1)" at bounding box center [820, 402] width 1006 height 28
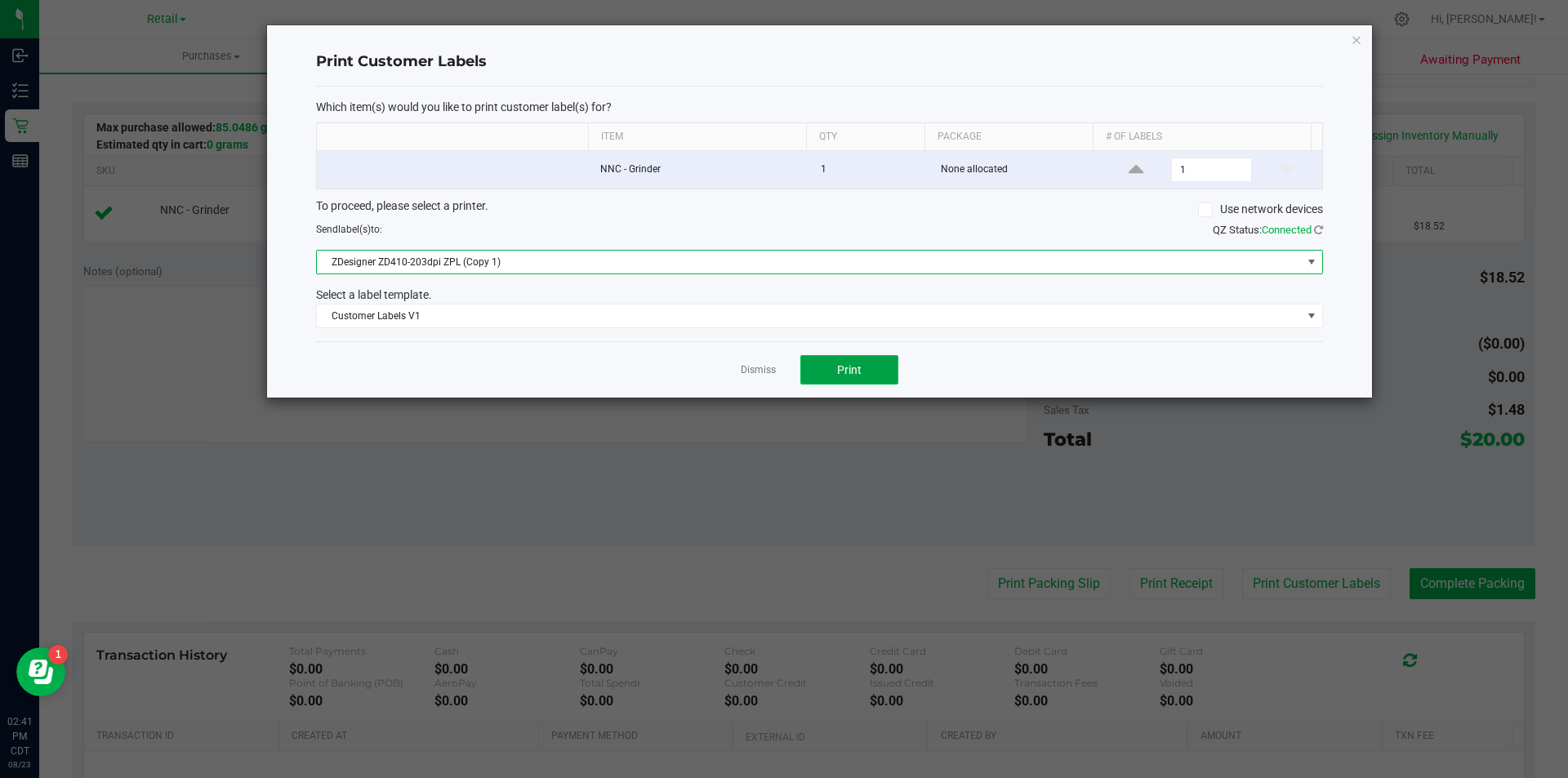
click at [858, 376] on span "Print" at bounding box center [849, 370] width 24 height 13
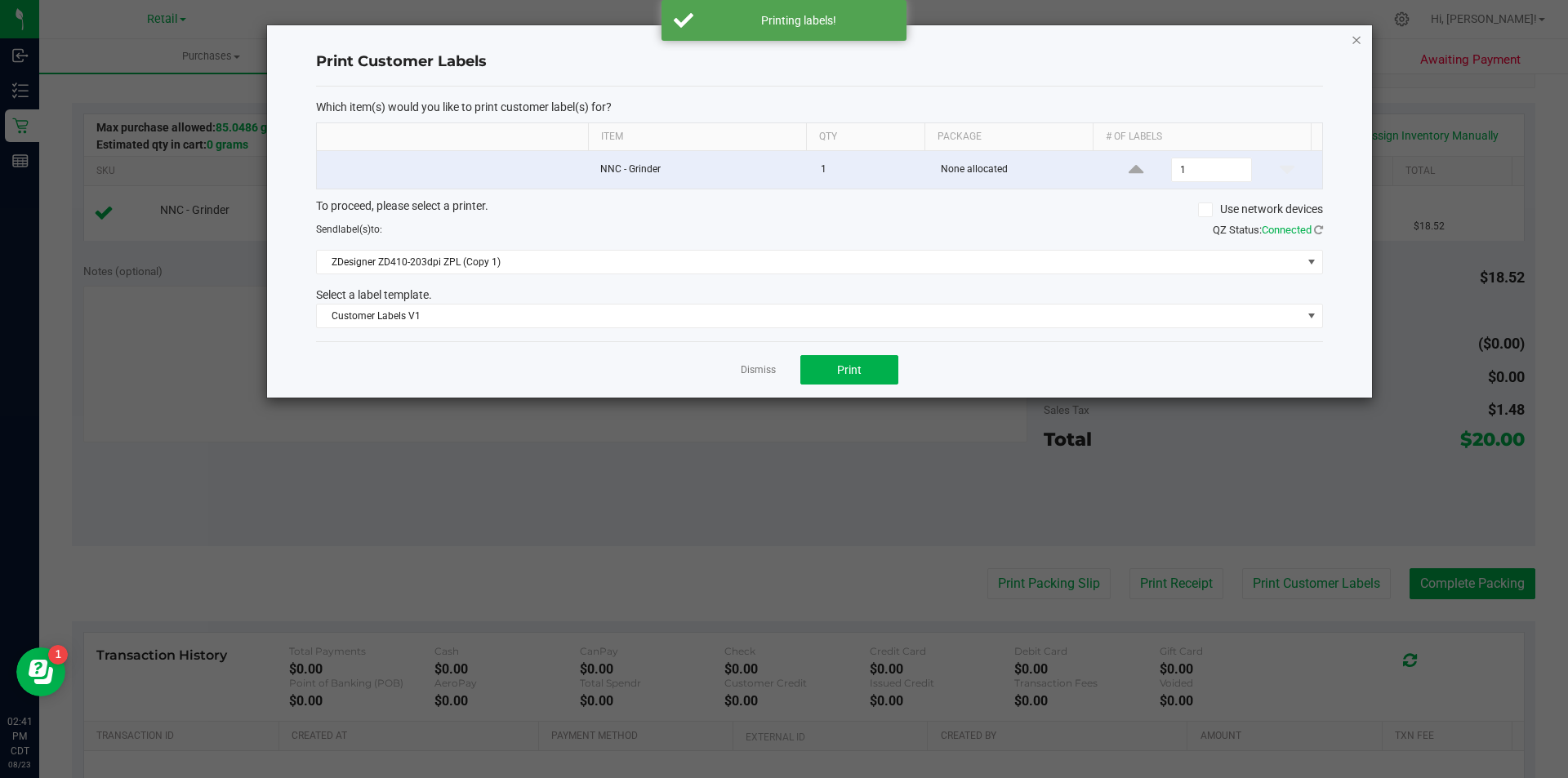
click at [1356, 39] on icon "button" at bounding box center [1356, 39] width 11 height 20
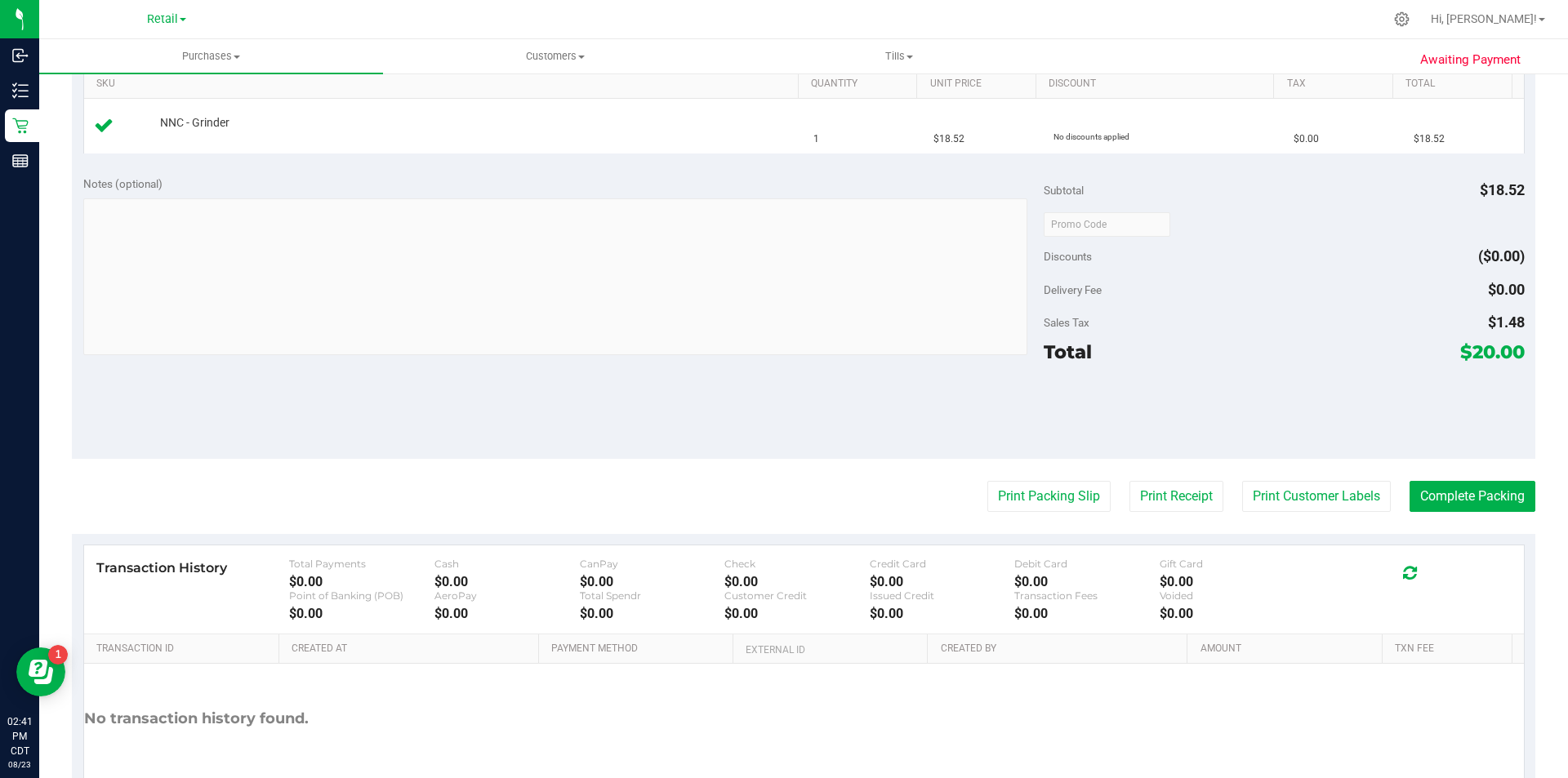
scroll to position [512, 0]
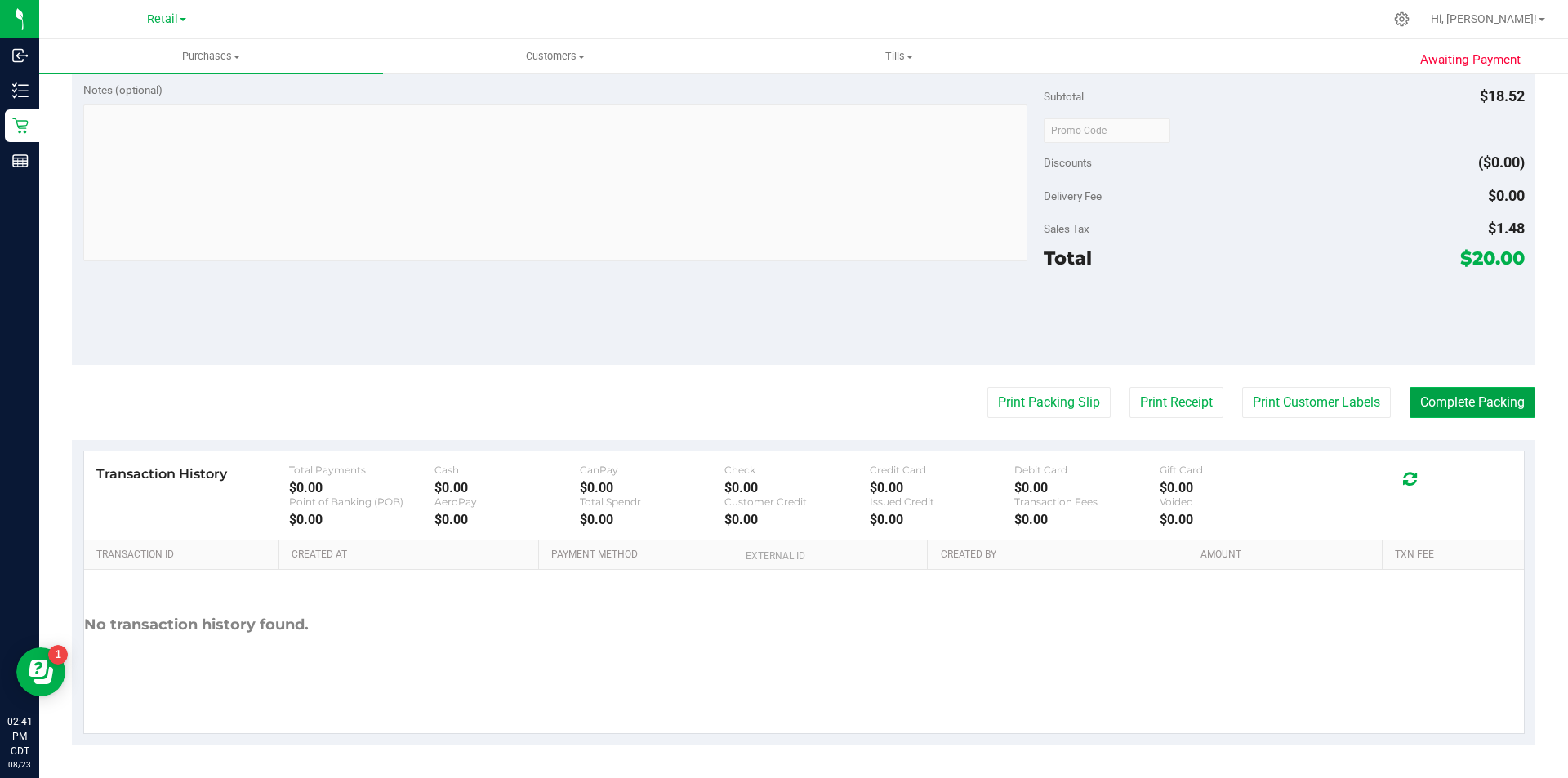
click at [1456, 405] on button "Complete Packing" at bounding box center [1473, 402] width 126 height 31
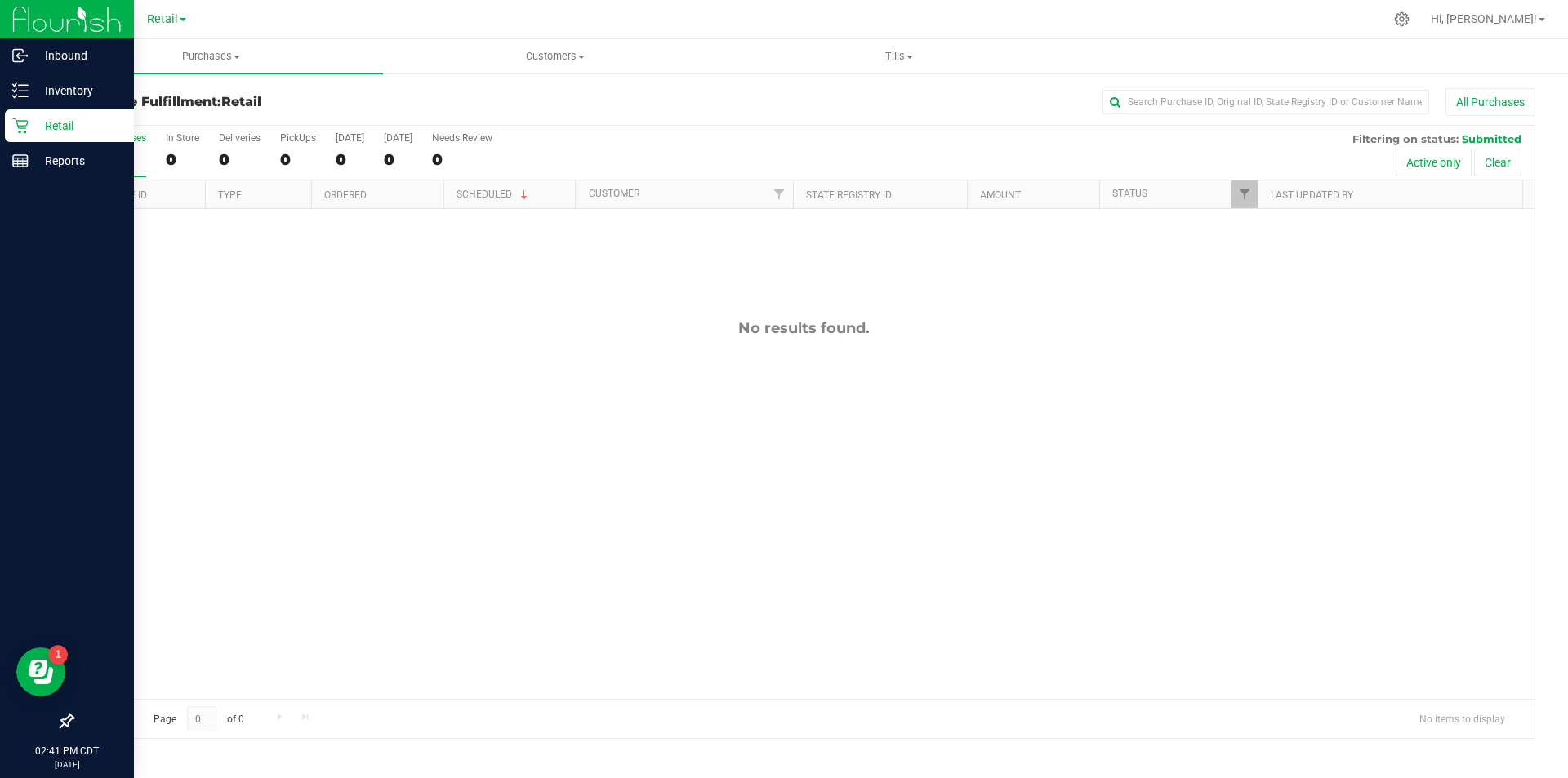
click at [29, 133] on p "Retail" at bounding box center [77, 125] width 98 height 20
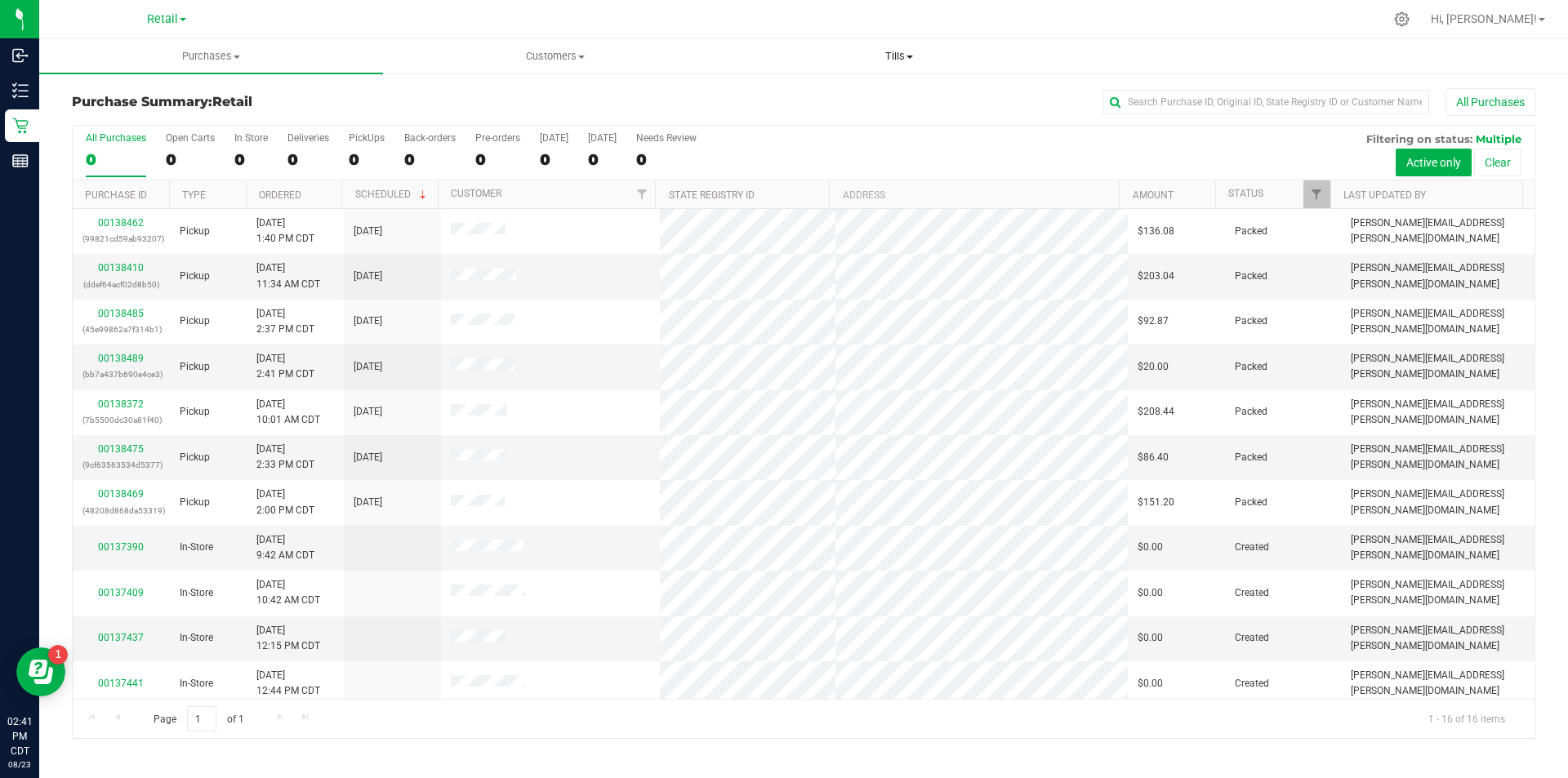
click at [911, 60] on span "Tills" at bounding box center [898, 56] width 342 height 15
click at [784, 93] on span "Manage tills" at bounding box center [782, 98] width 111 height 14
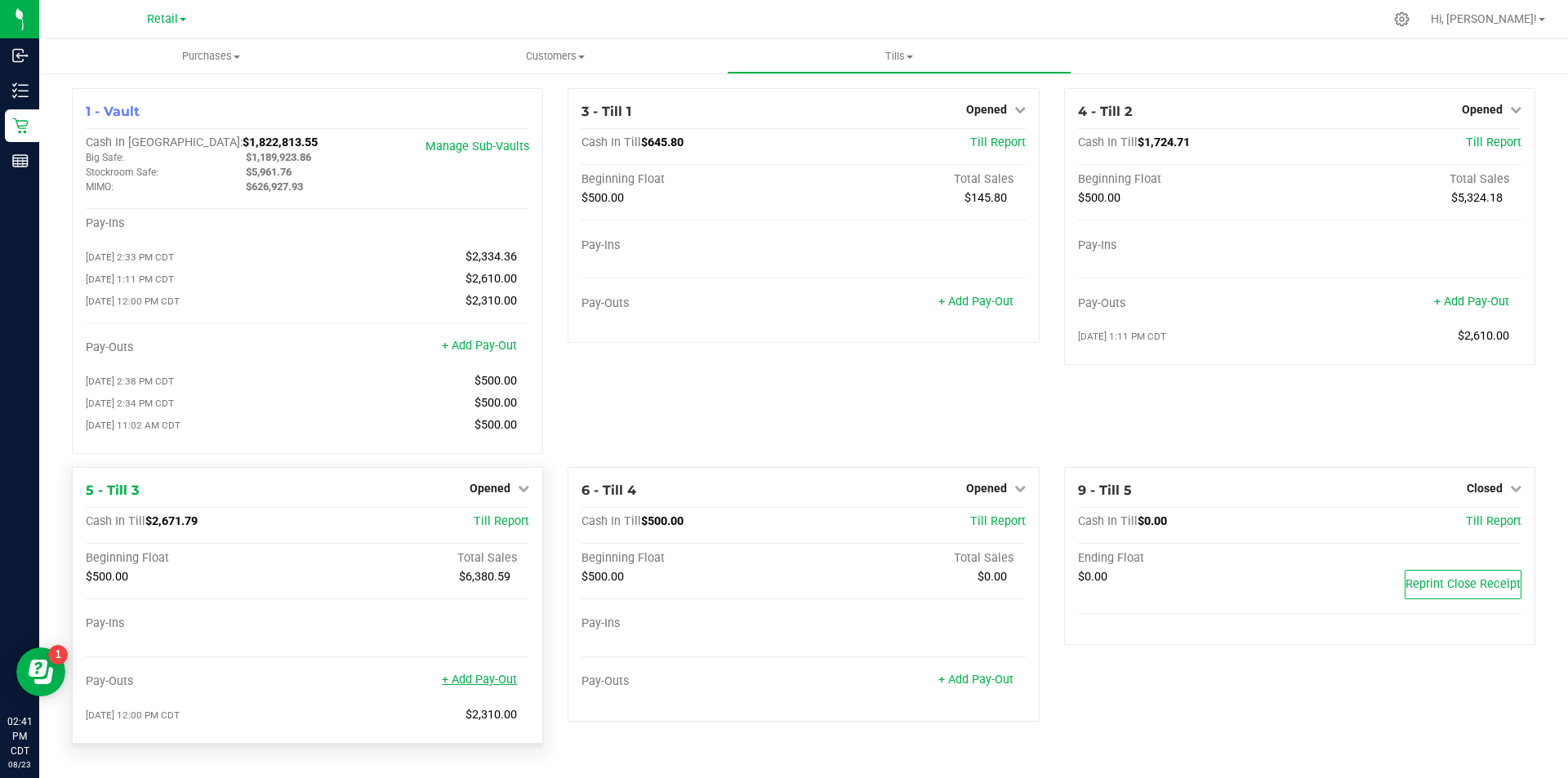
click at [481, 683] on link "+ Add Pay-Out" at bounding box center [479, 680] width 75 height 14
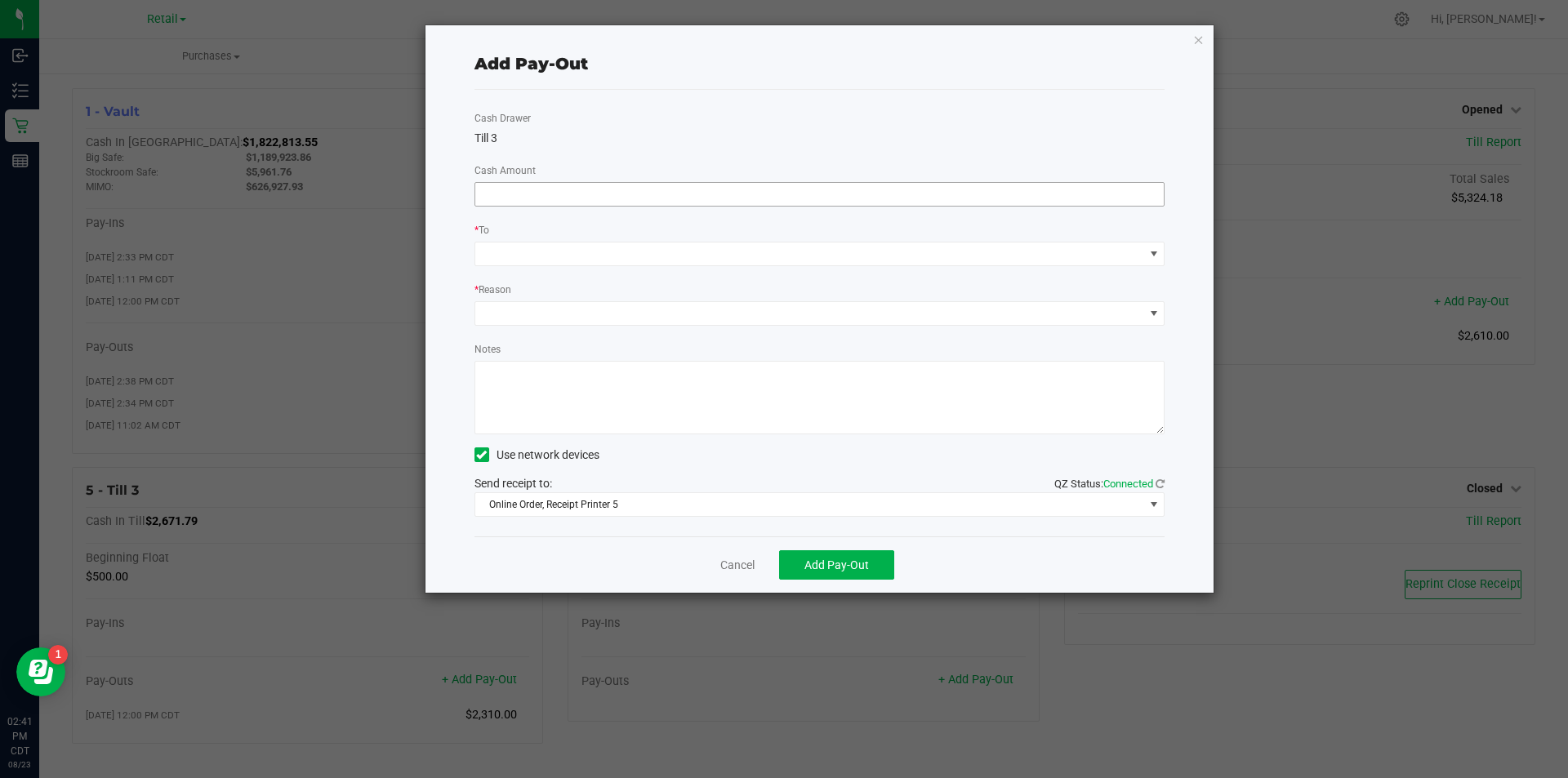
click at [680, 198] on input at bounding box center [820, 194] width 689 height 22
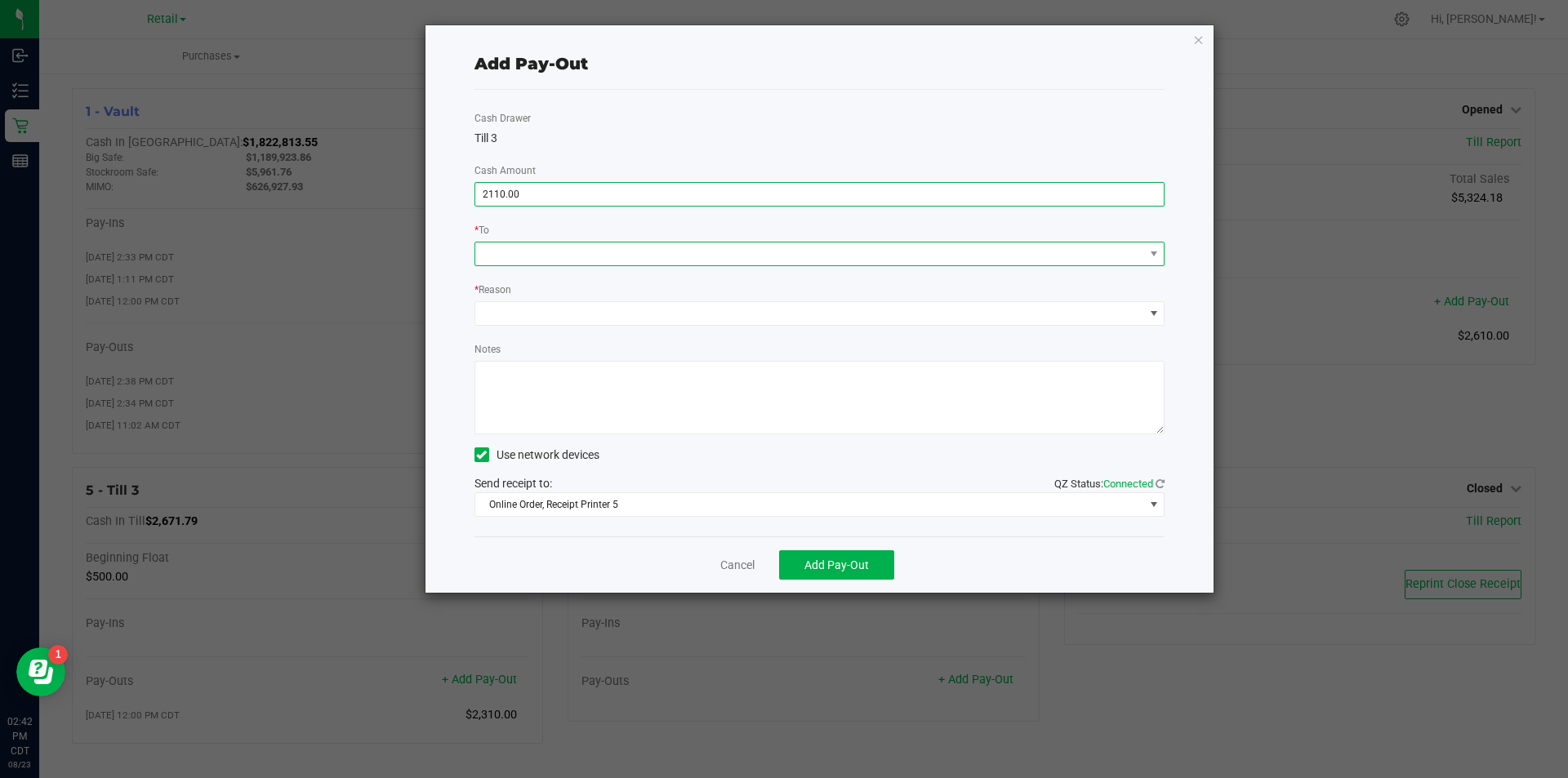
click at [710, 249] on span at bounding box center [809, 254] width 669 height 22
type input "$2,110.00"
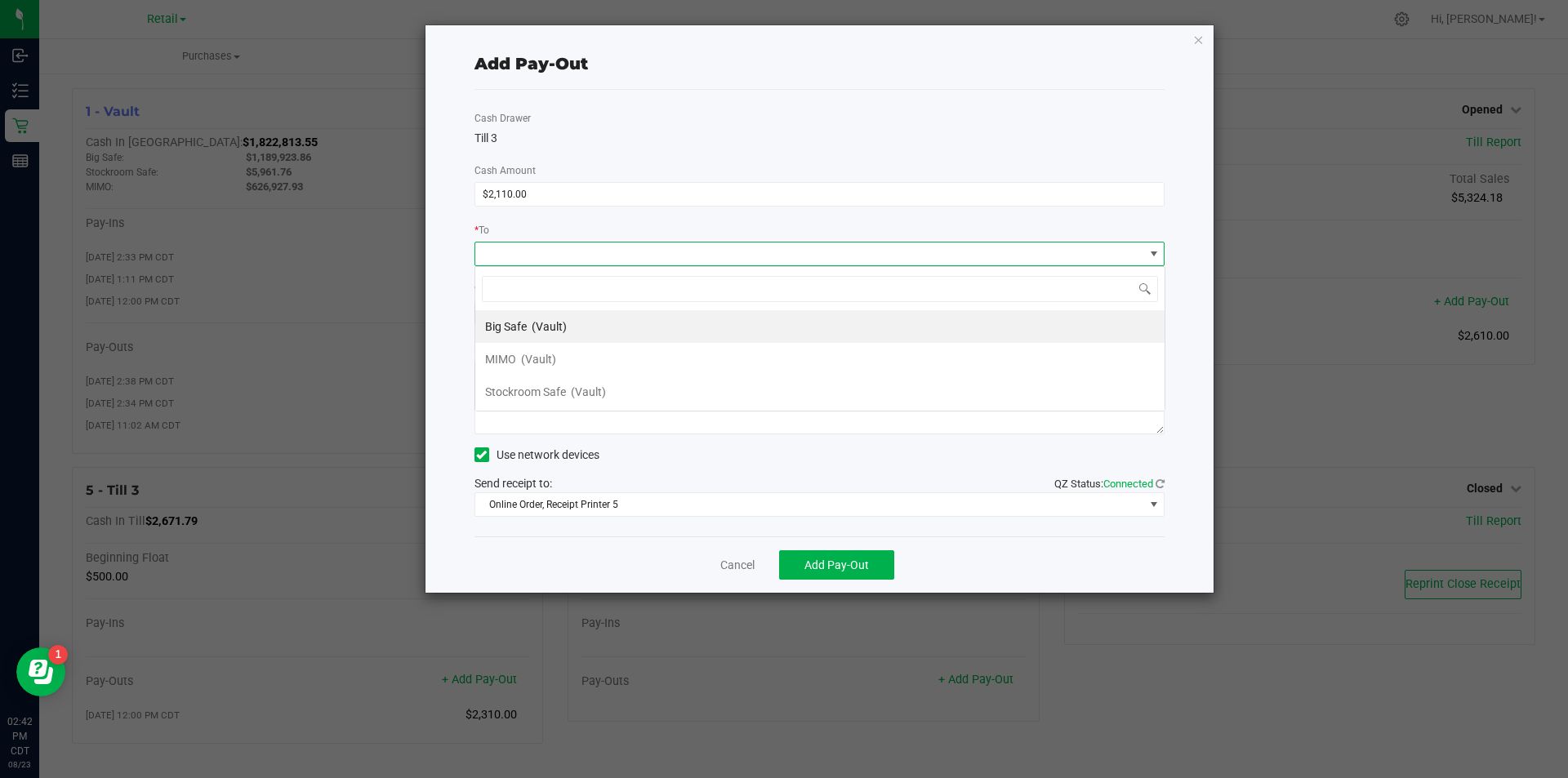
scroll to position [24, 690]
click at [584, 361] on li "MIMO (Vault)" at bounding box center [820, 359] width 689 height 33
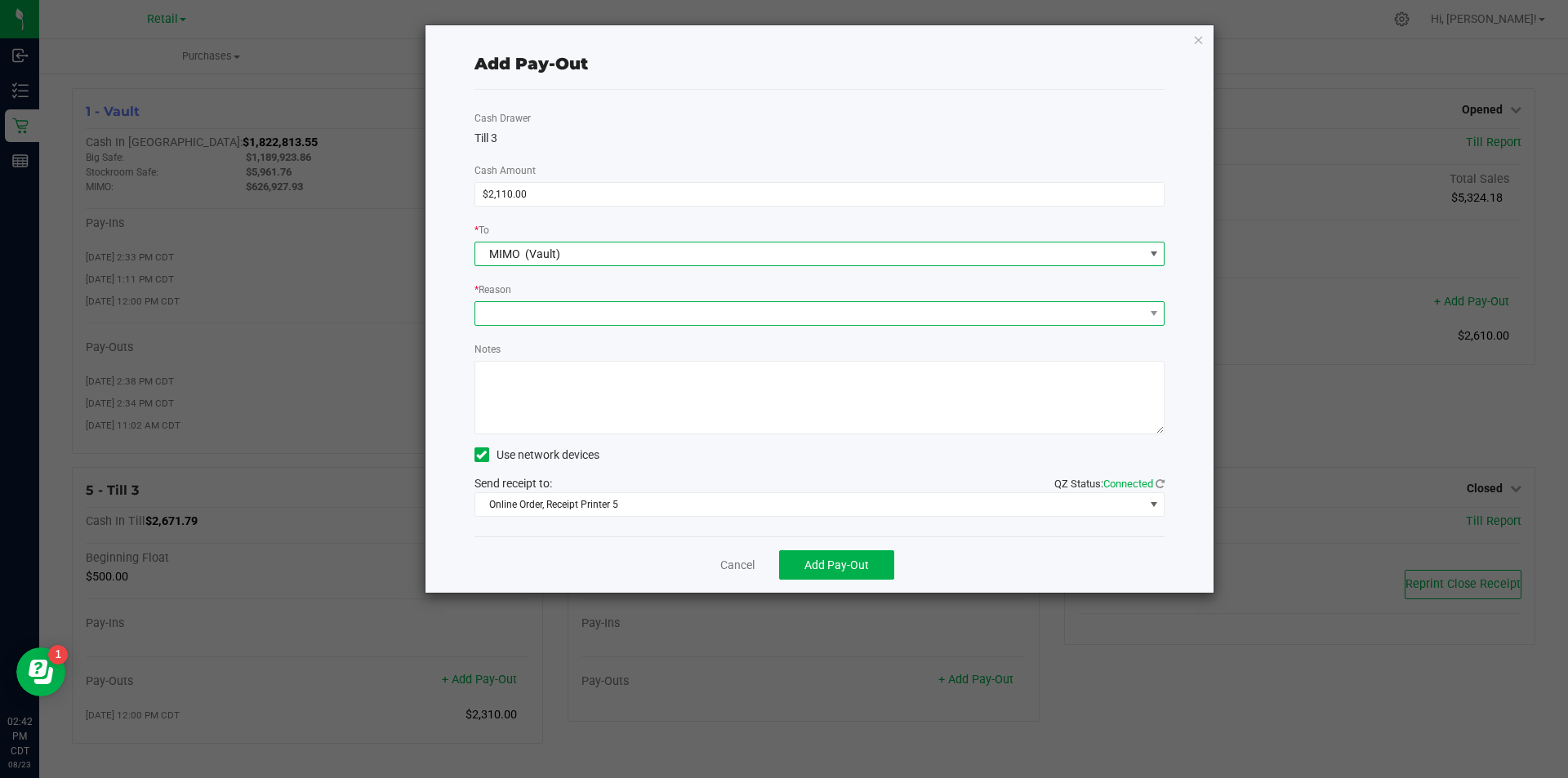
click at [614, 310] on span at bounding box center [809, 313] width 669 height 22
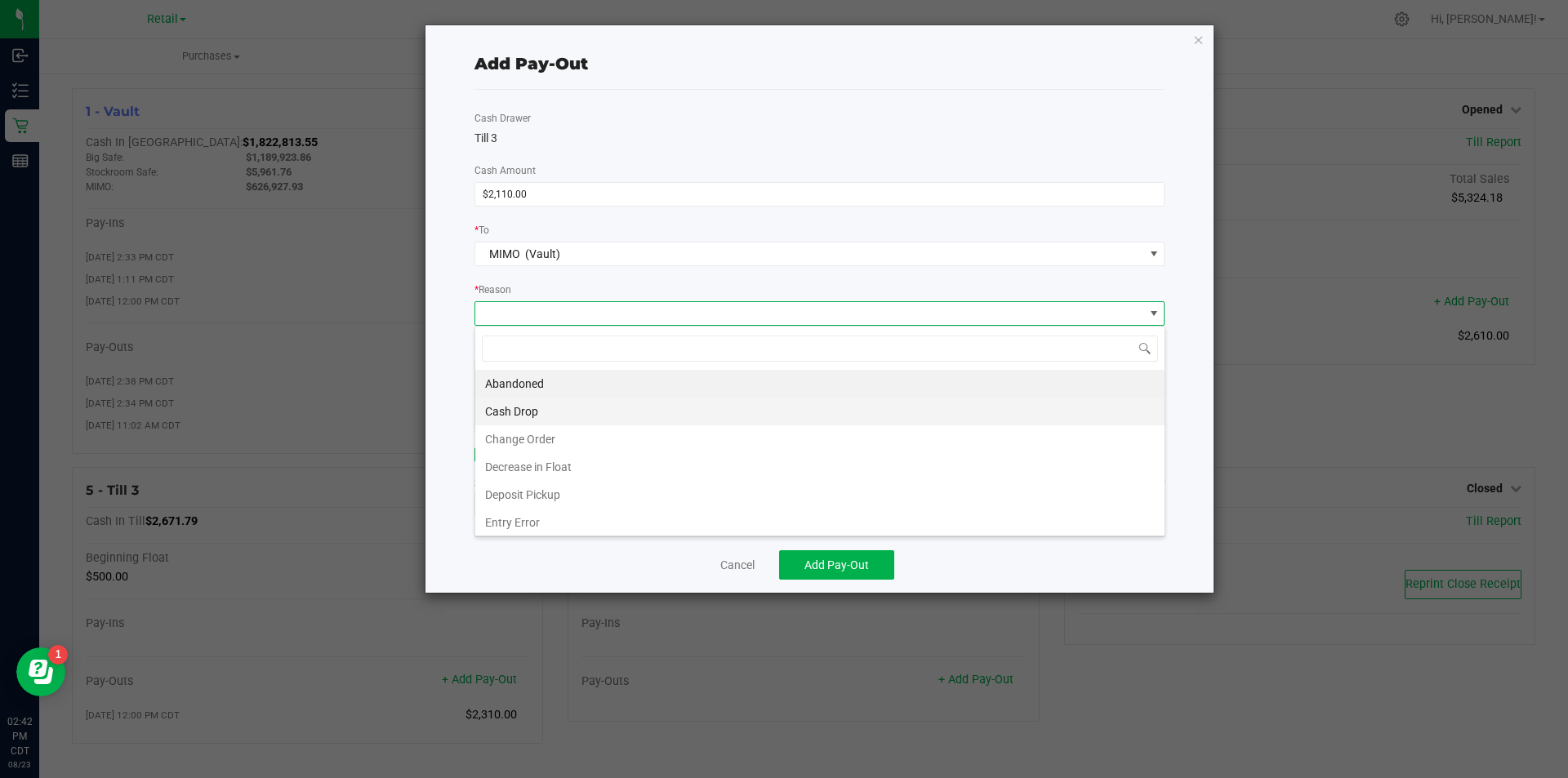
click at [574, 420] on li "Cash Drop" at bounding box center [820, 411] width 689 height 28
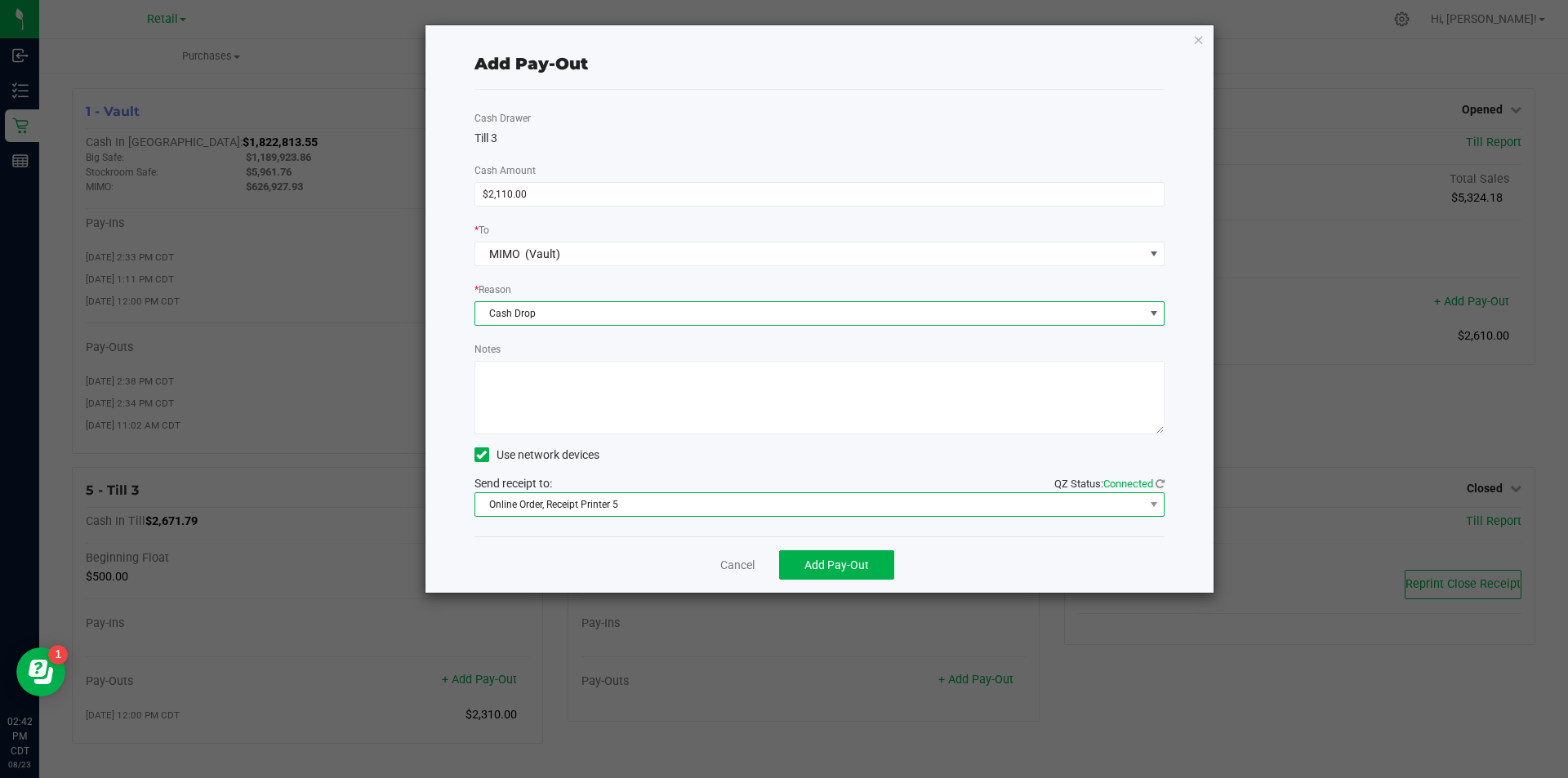
click at [644, 499] on span "Online Order, Receipt Printer 5" at bounding box center [809, 504] width 669 height 22
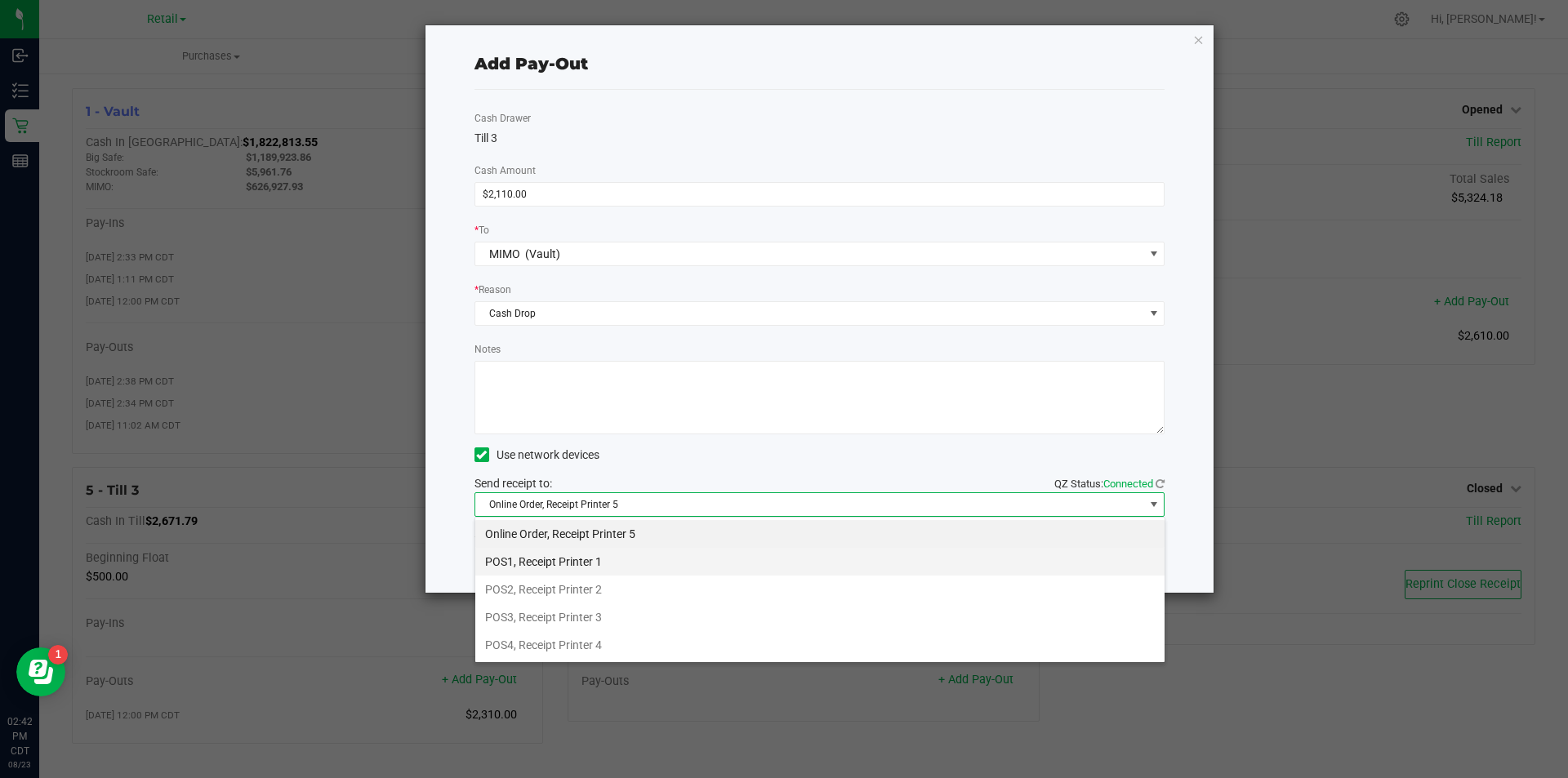
click at [600, 553] on li "POS1, Receipt Printer 1" at bounding box center [820, 561] width 689 height 28
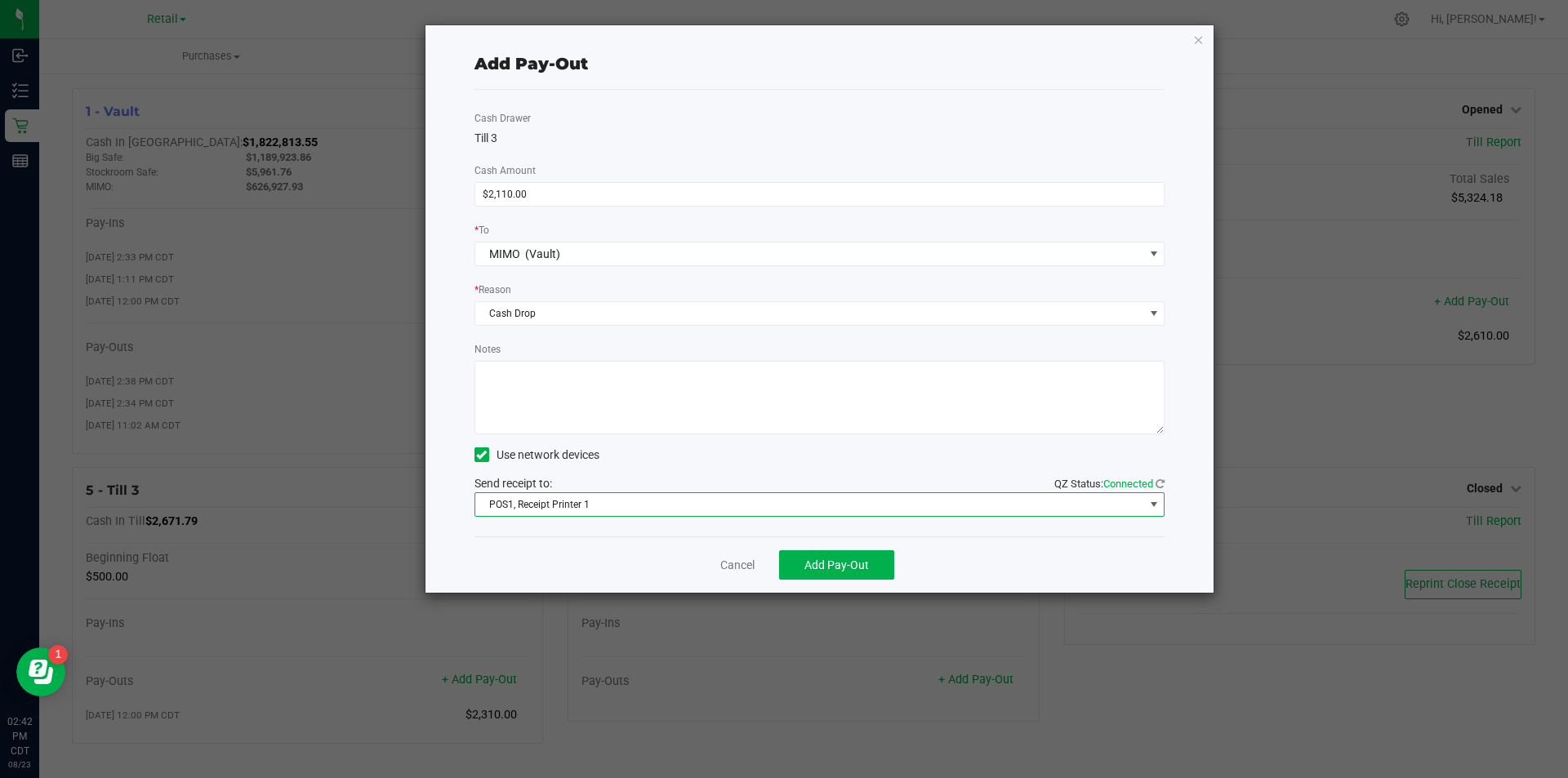
click at [659, 499] on span "POS1, Receipt Printer 1" at bounding box center [809, 504] width 669 height 22
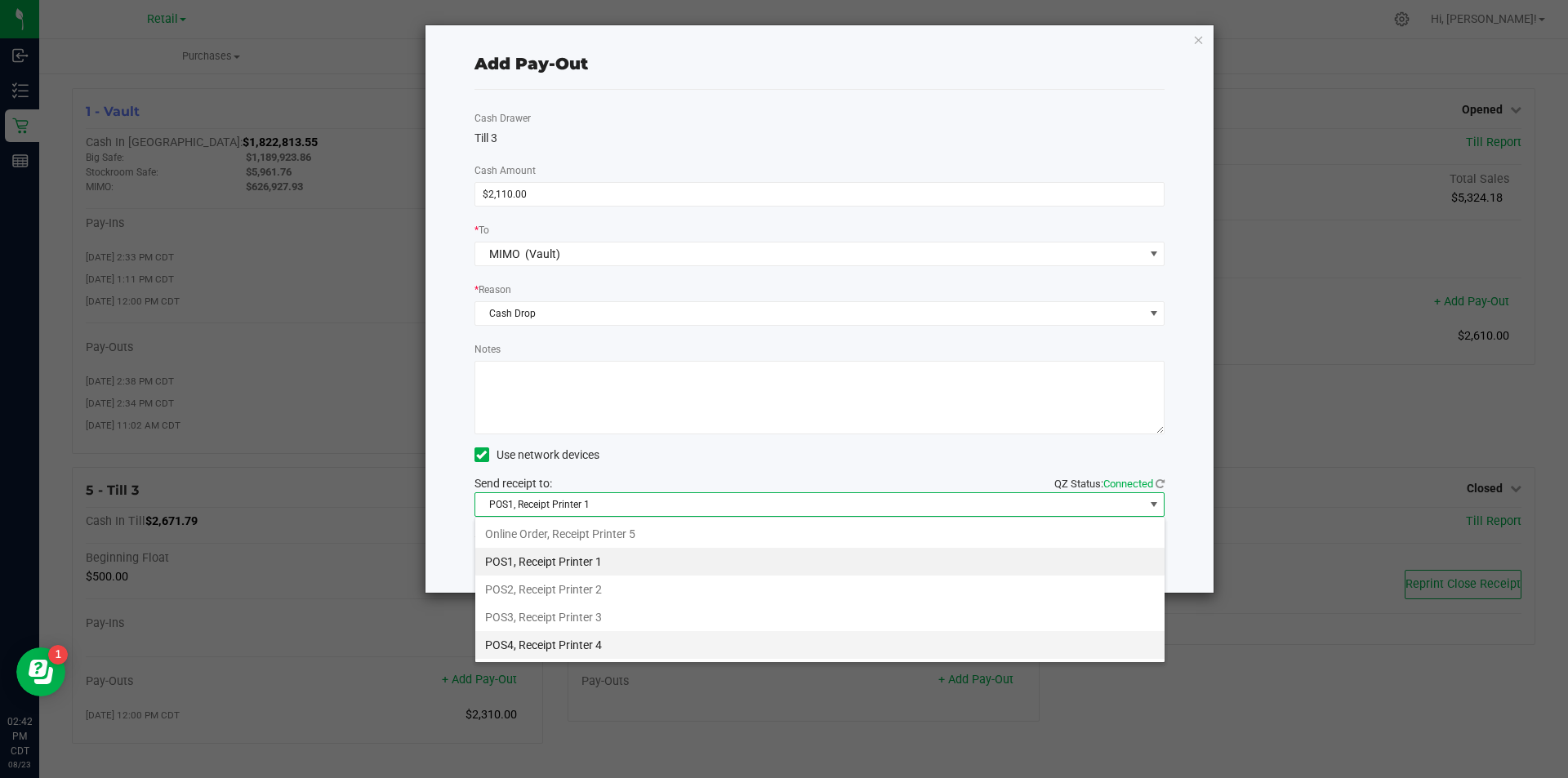
click at [581, 634] on li "POS4, Receipt Printer 4" at bounding box center [820, 645] width 689 height 28
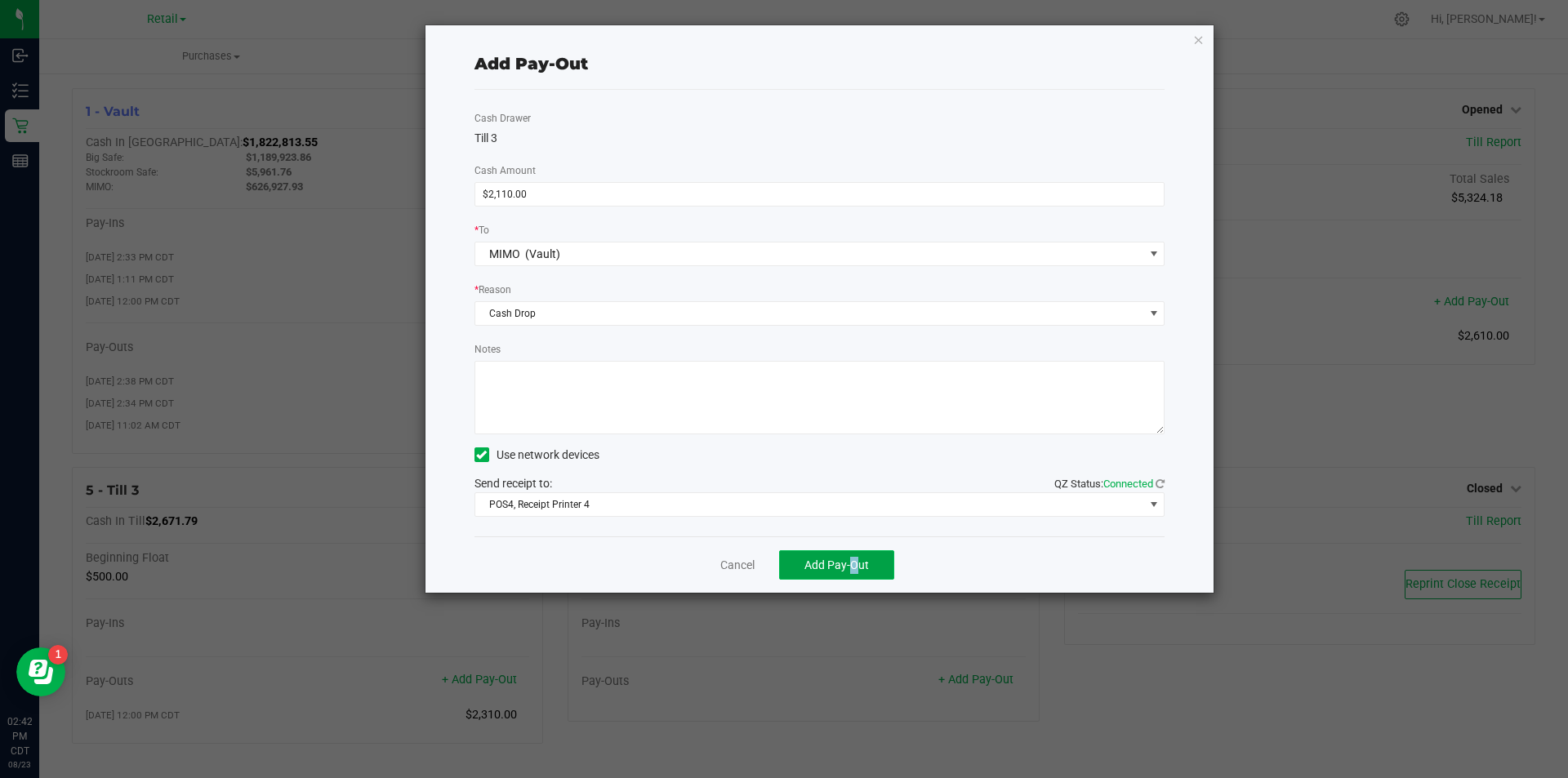
click at [828, 561] on span "Add Pay-Out" at bounding box center [836, 565] width 65 height 13
click at [733, 537] on div "Dismiss Reprint Receipt" at bounding box center [820, 564] width 691 height 56
click at [743, 564] on link "Dismiss" at bounding box center [731, 566] width 39 height 17
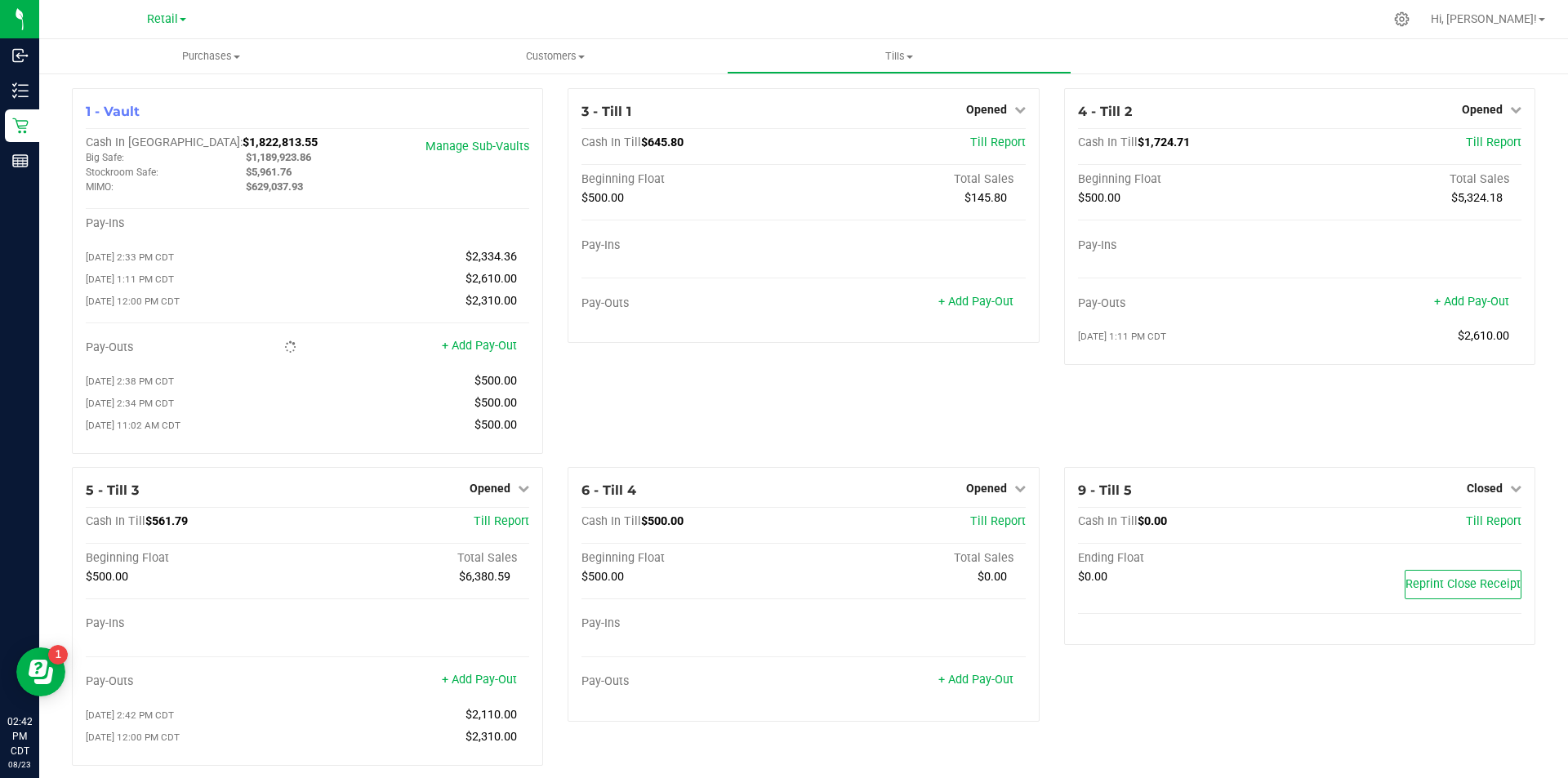
click at [1538, 26] on link "Hi, [PERSON_NAME]!" at bounding box center [1488, 19] width 127 height 17
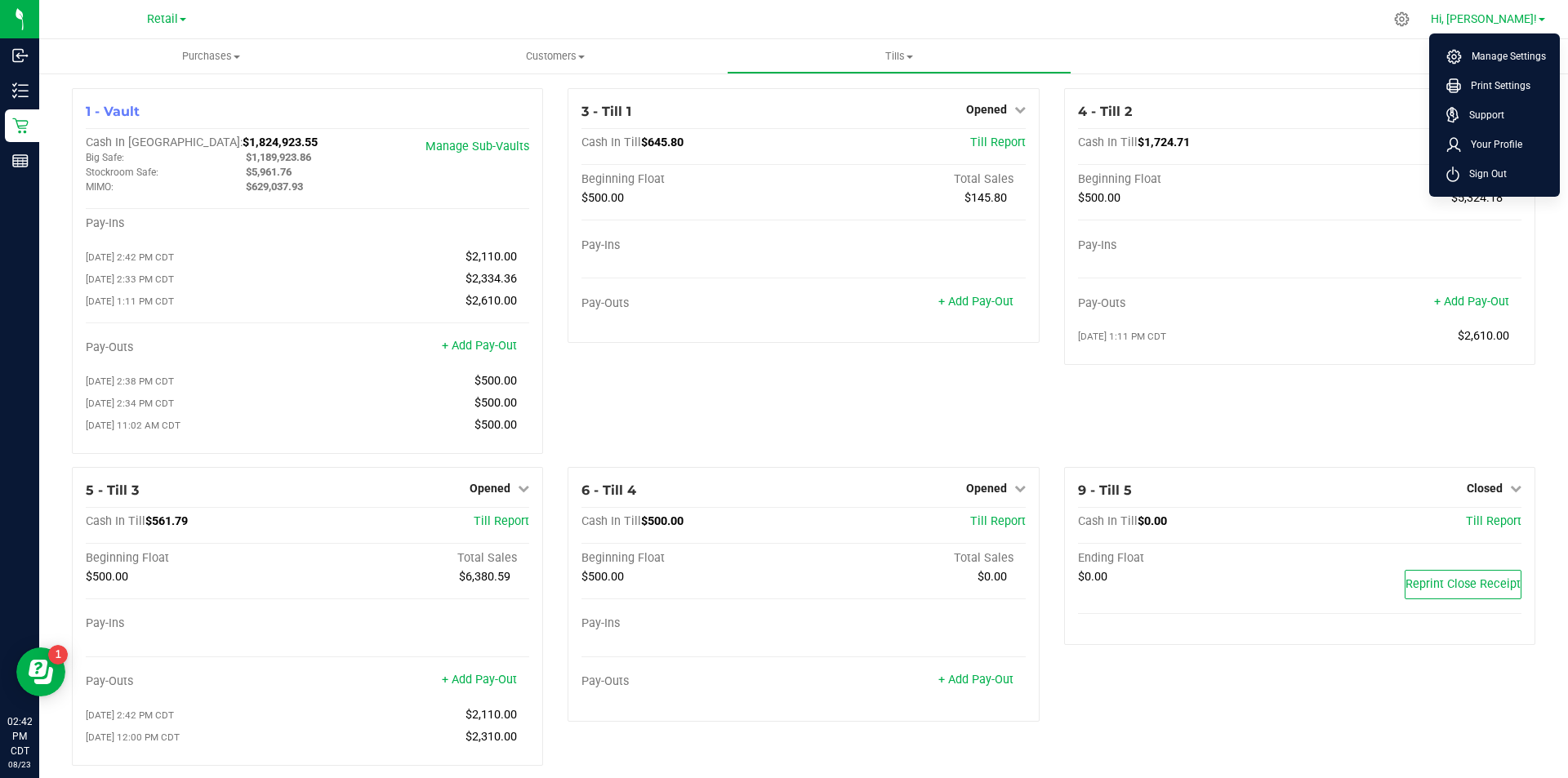
click at [1491, 174] on span "Sign Out" at bounding box center [1483, 174] width 48 height 16
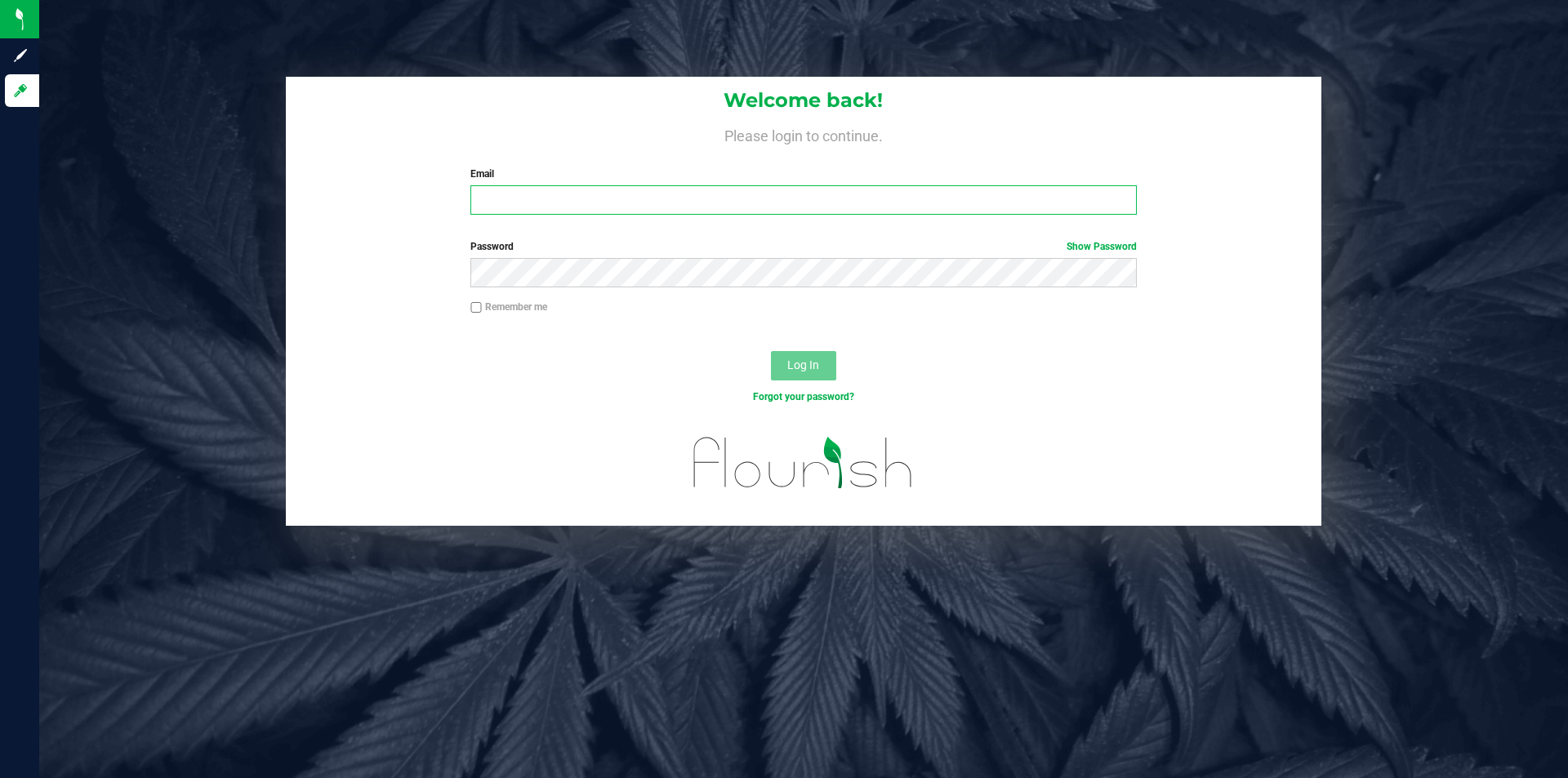
click at [581, 207] on input "Email" at bounding box center [803, 200] width 666 height 29
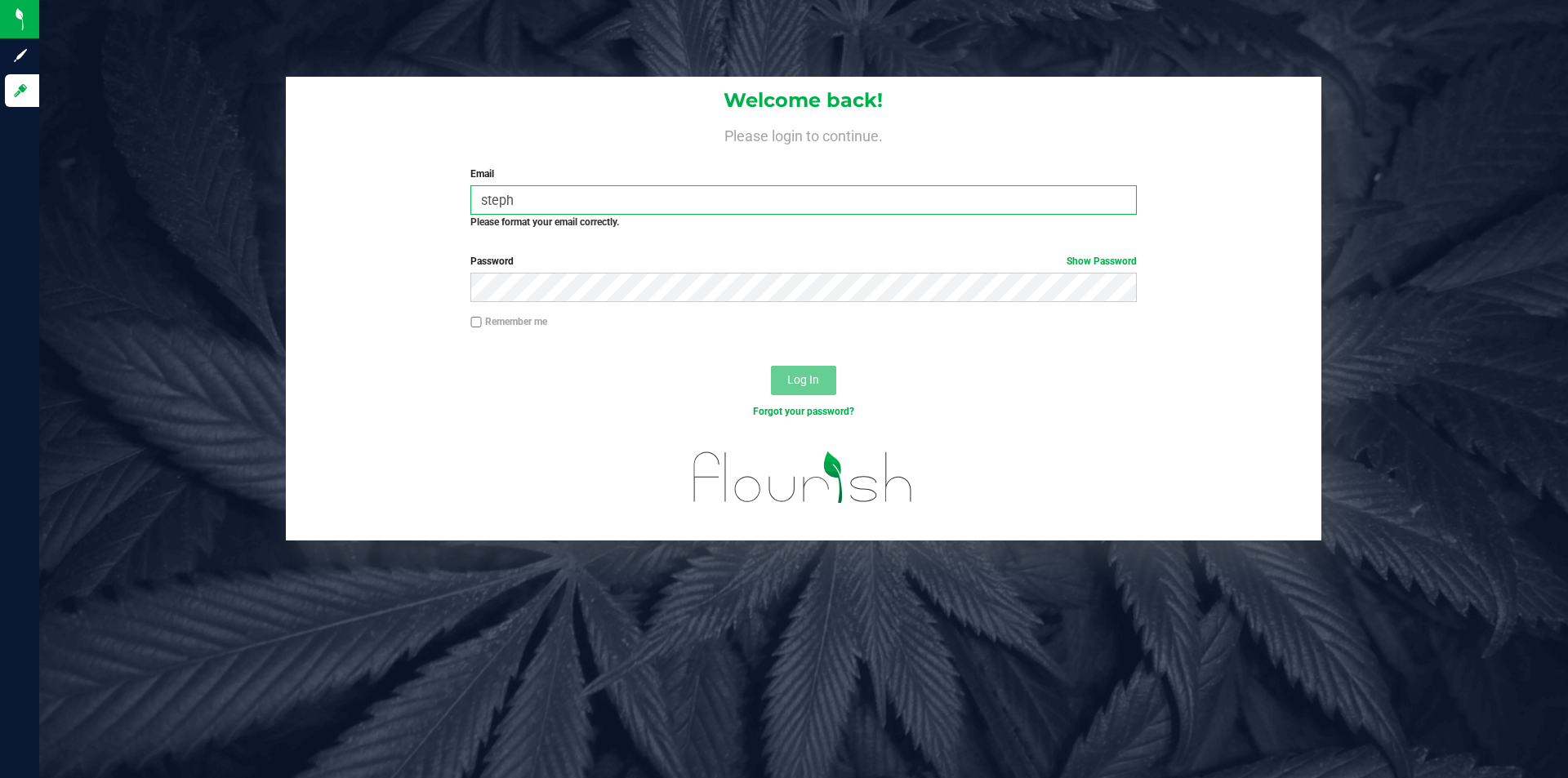
type input "[PERSON_NAME][EMAIL_ADDRESS][PERSON_NAME][DOMAIN_NAME]"
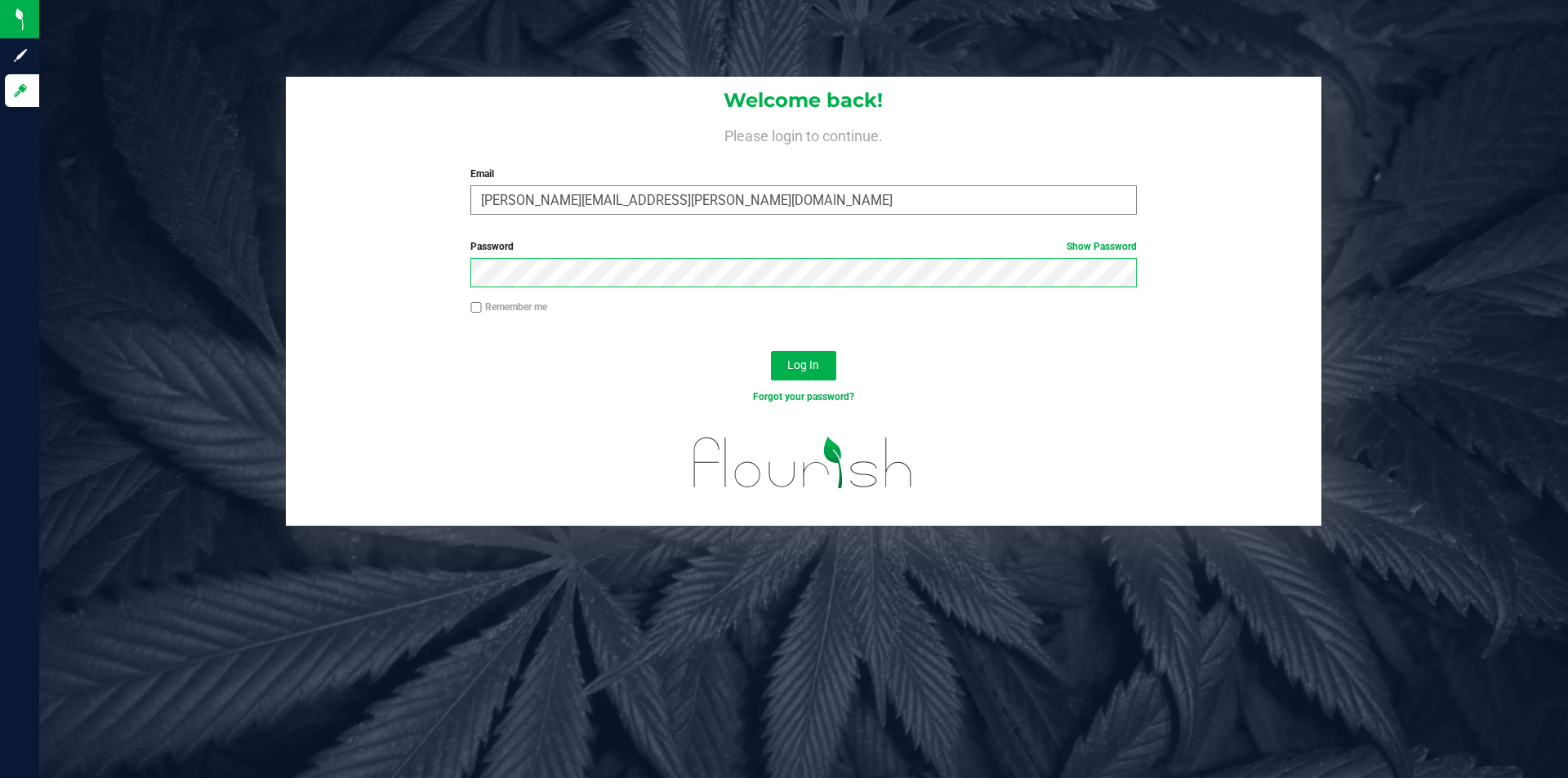
click at [771, 351] on button "Log In" at bounding box center [804, 366] width 66 height 29
